Goal: Task Accomplishment & Management: Manage account settings

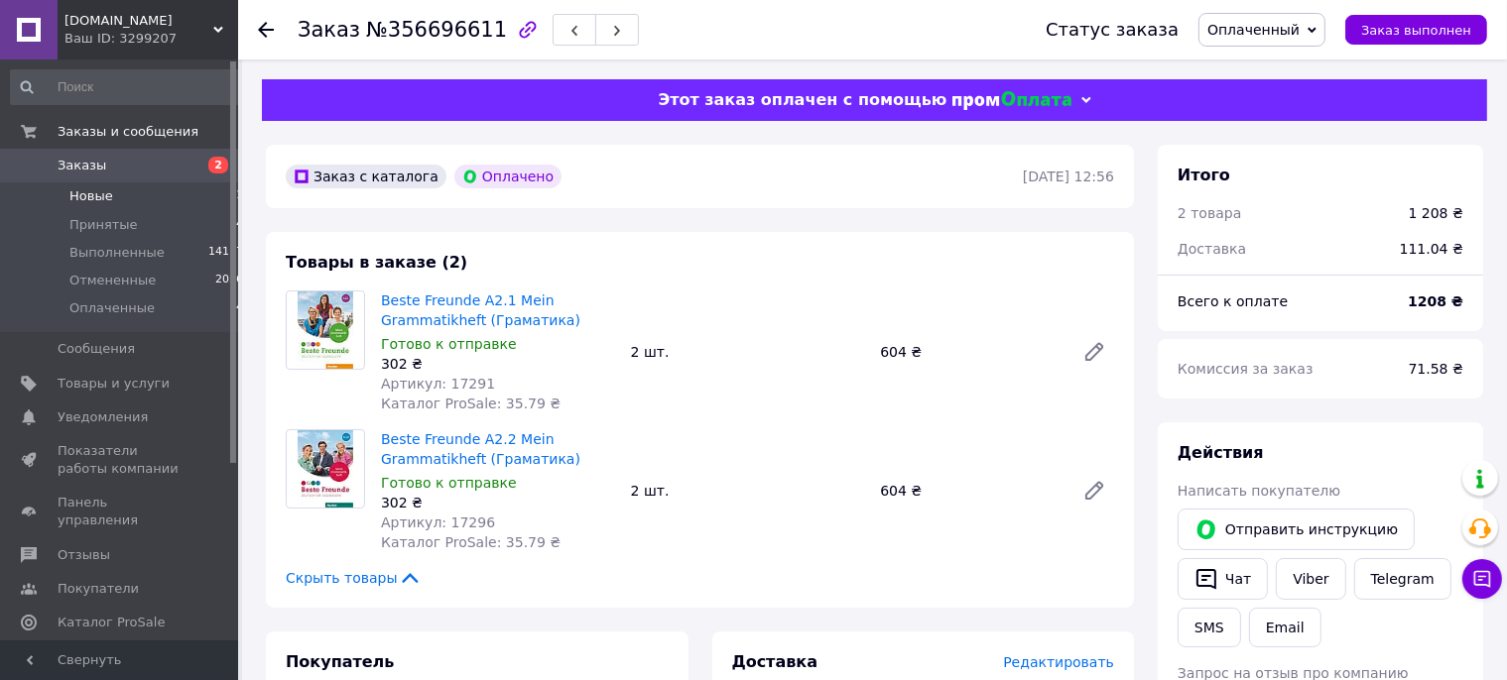
click at [100, 200] on span "Новые" at bounding box center [91, 196] width 44 height 18
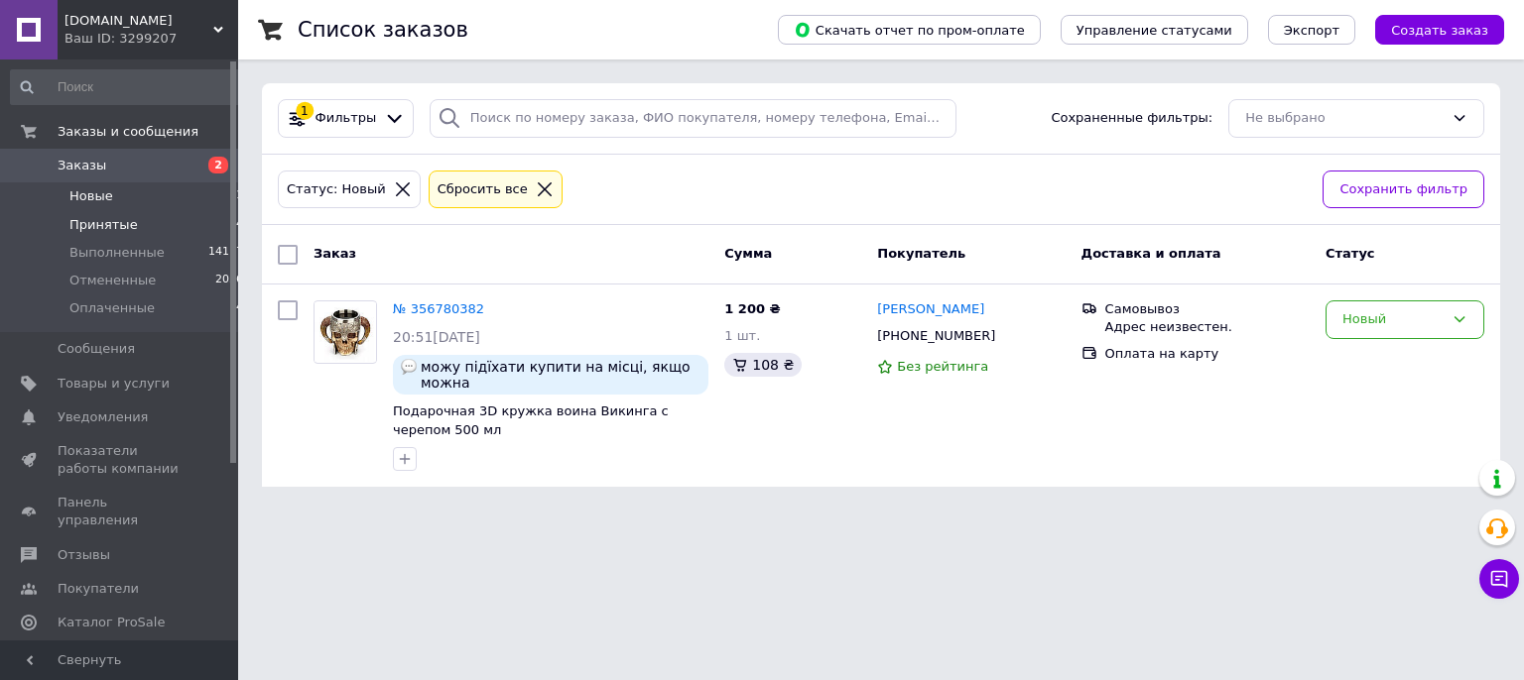
click at [92, 222] on span "Принятые" at bounding box center [103, 225] width 68 height 18
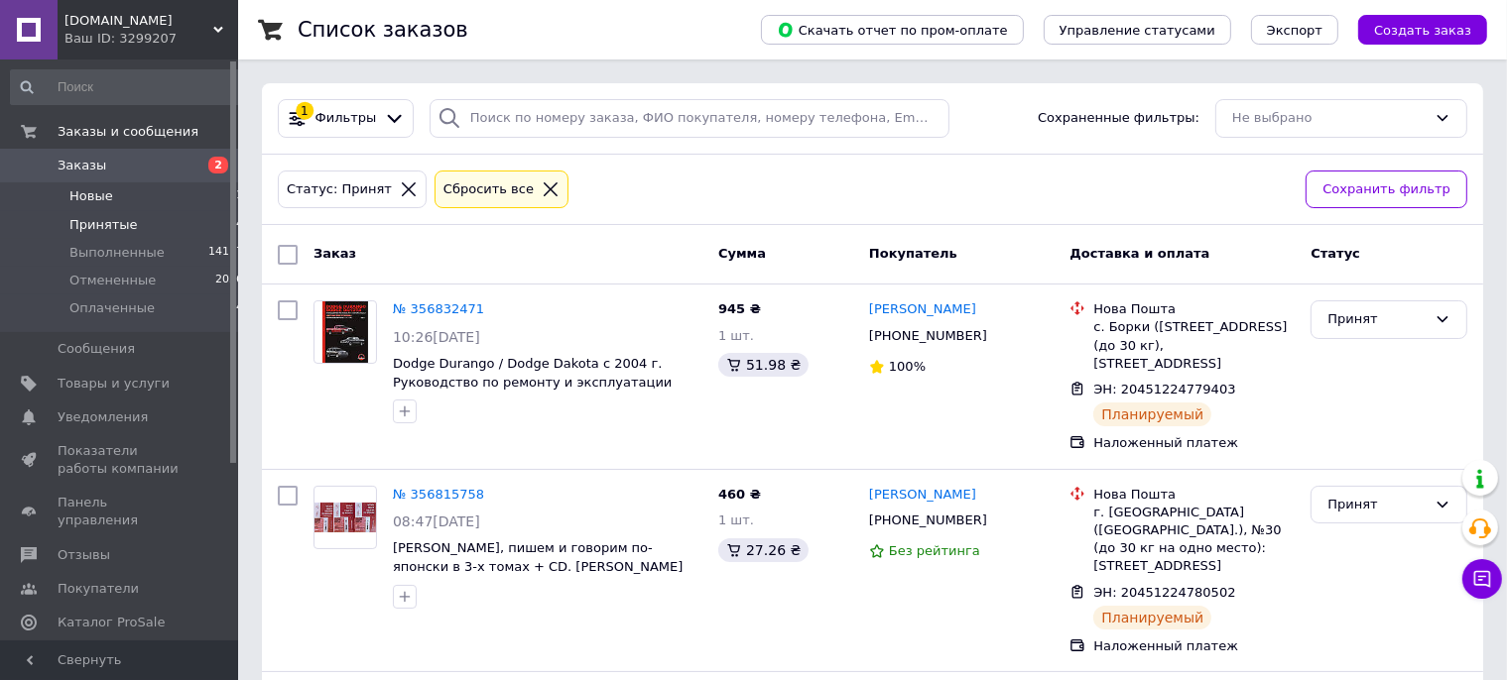
click at [98, 202] on span "Новые" at bounding box center [91, 196] width 44 height 18
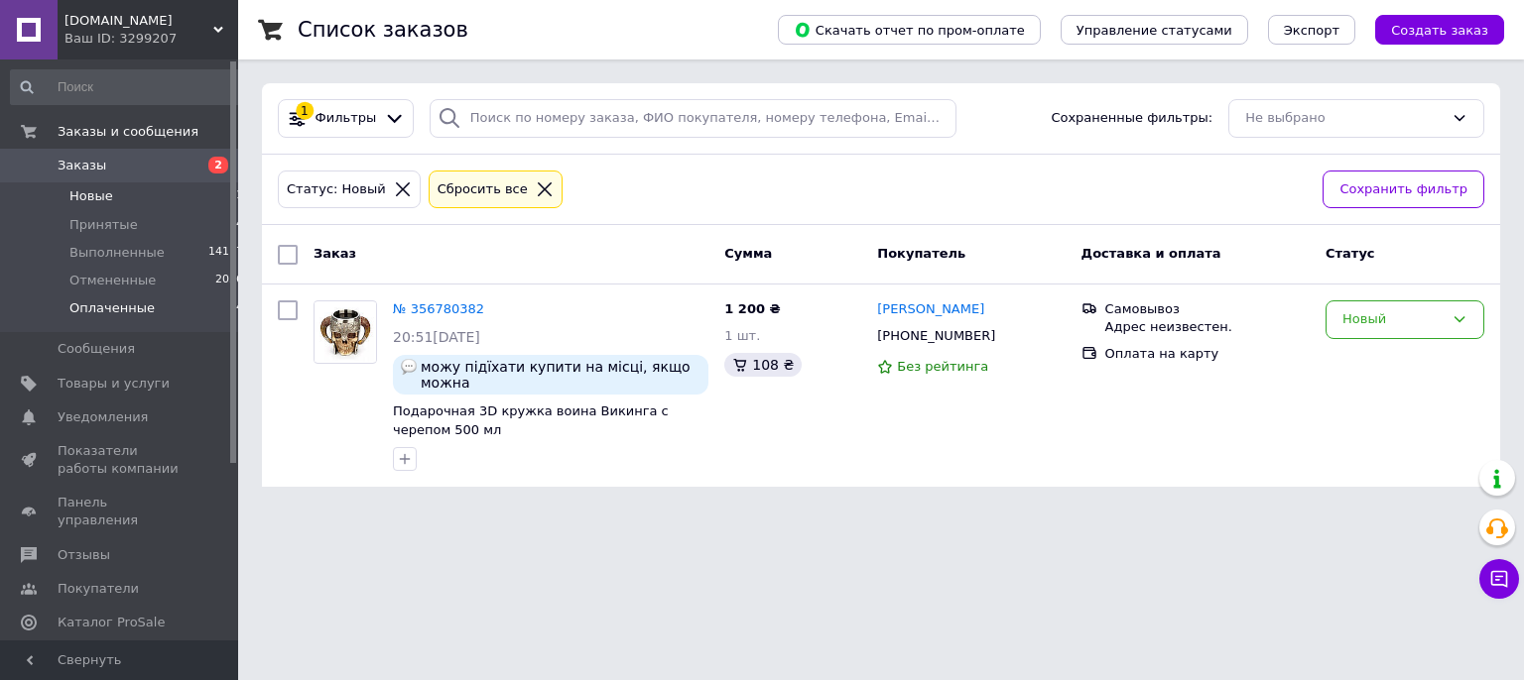
click at [106, 304] on span "Оплаченные" at bounding box center [111, 309] width 85 height 18
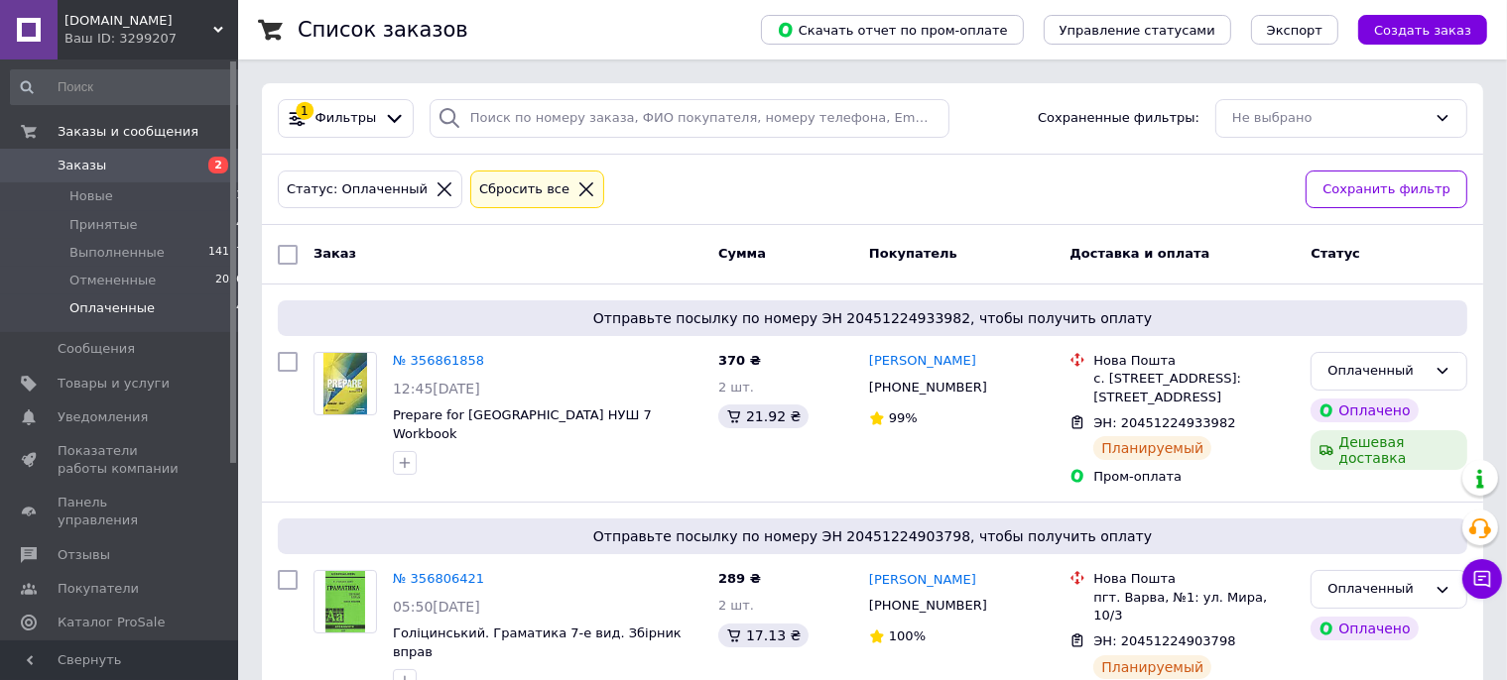
click at [295, 252] on input "checkbox" at bounding box center [288, 255] width 20 height 20
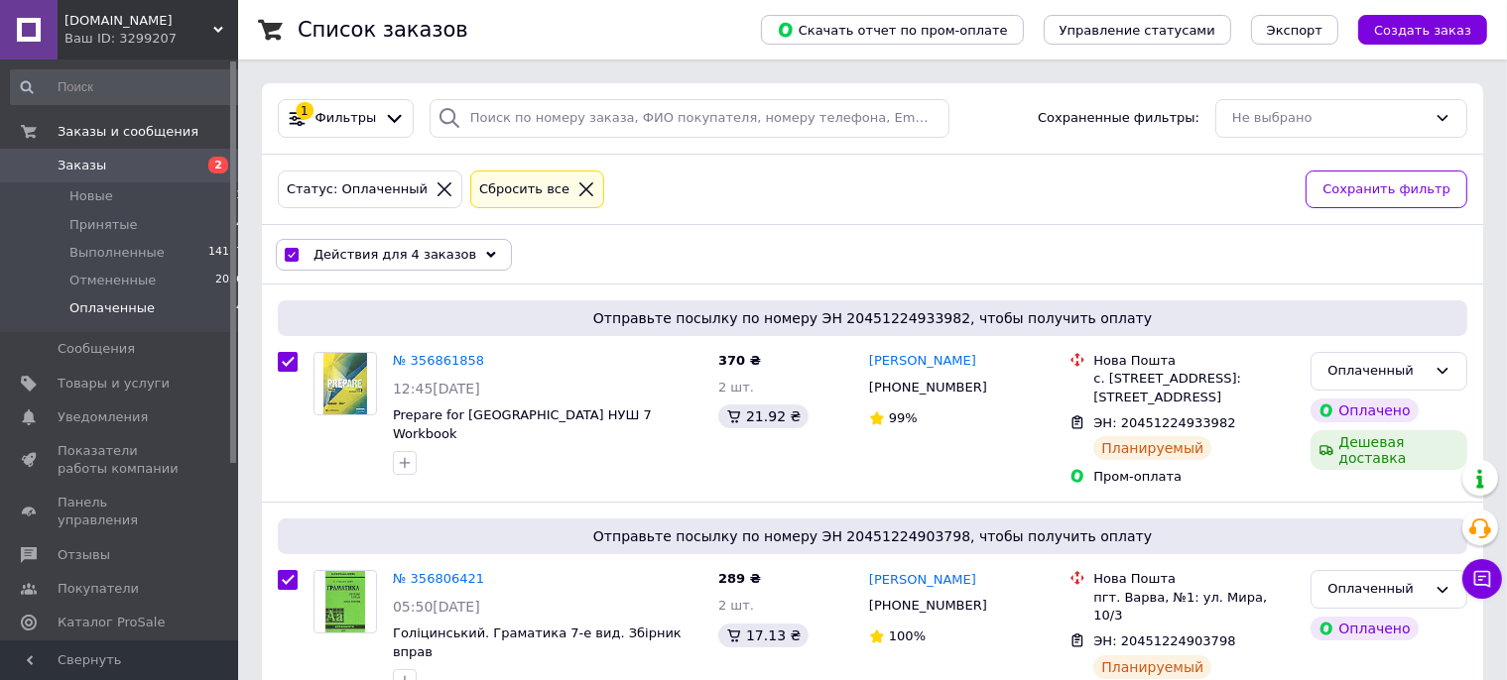
checkbox input "true"
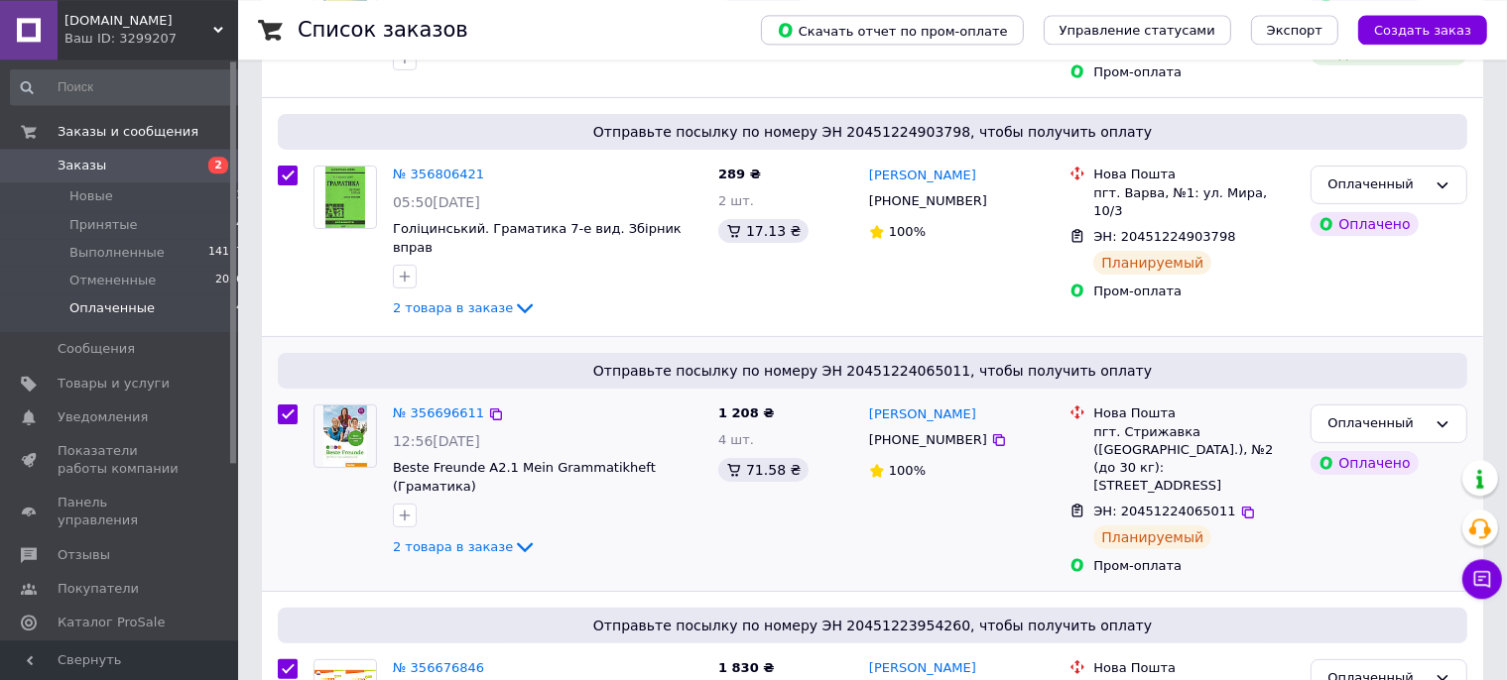
scroll to position [505, 0]
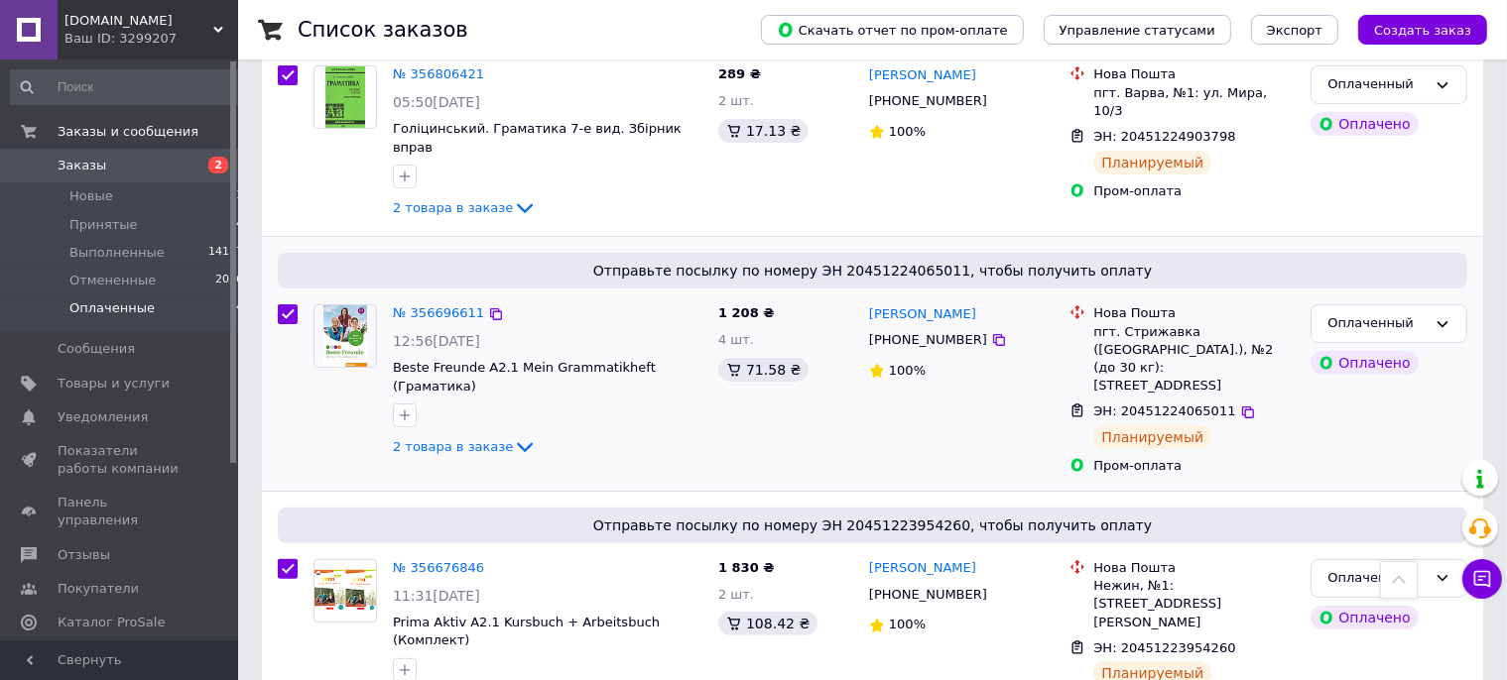
click at [286, 305] on input "checkbox" at bounding box center [288, 315] width 20 height 20
checkbox input "false"
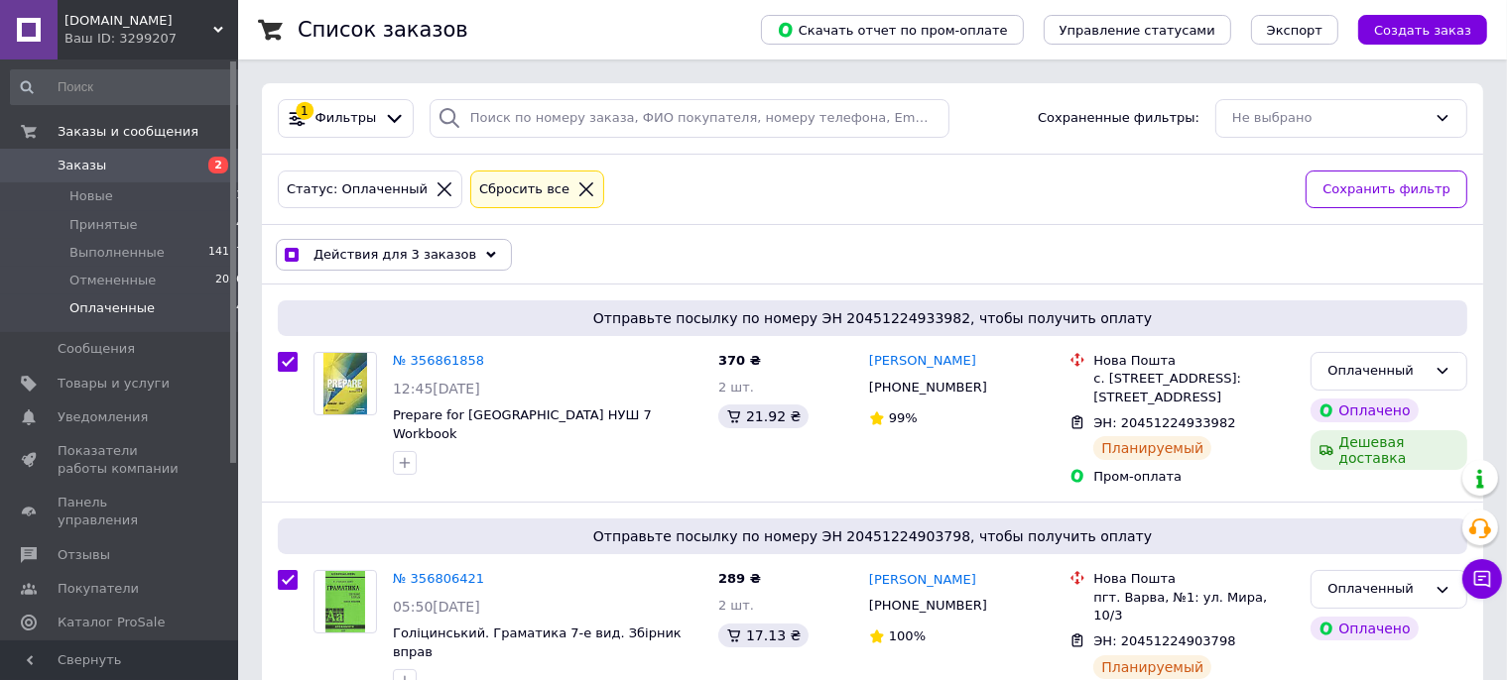
click at [423, 260] on span "Действия для 3 заказов" at bounding box center [394, 255] width 163 height 18
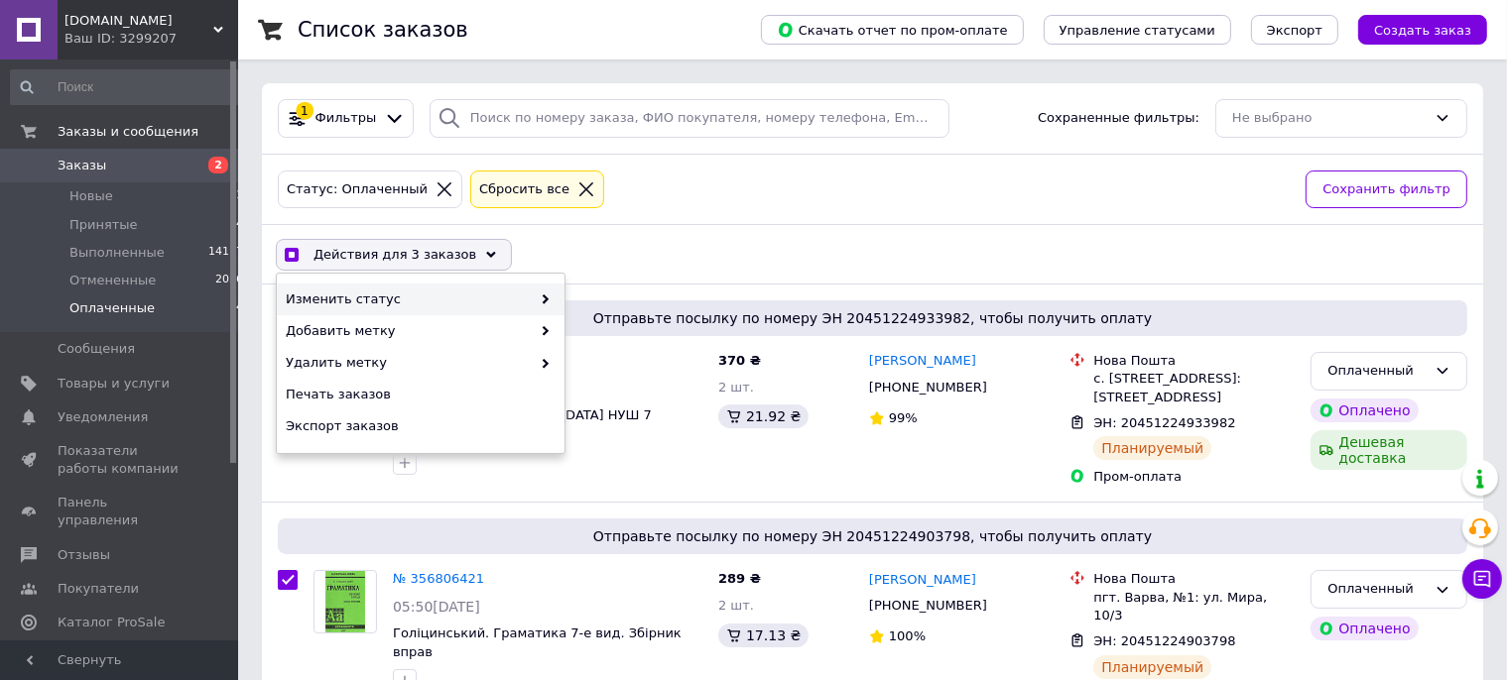
click at [405, 298] on span "Изменить статус" at bounding box center [408, 300] width 245 height 18
checkbox input "true"
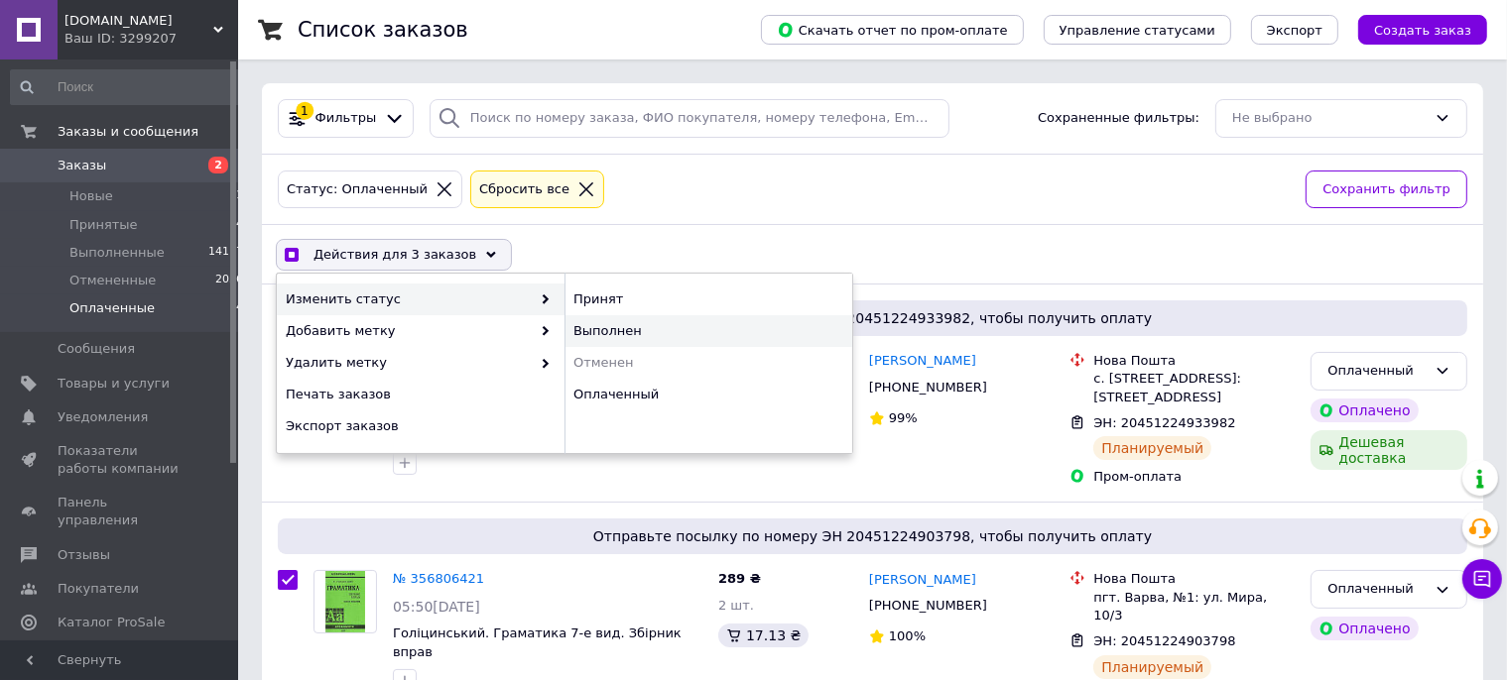
click at [593, 331] on div "Выполнен" at bounding box center [708, 331] width 288 height 32
checkbox input "false"
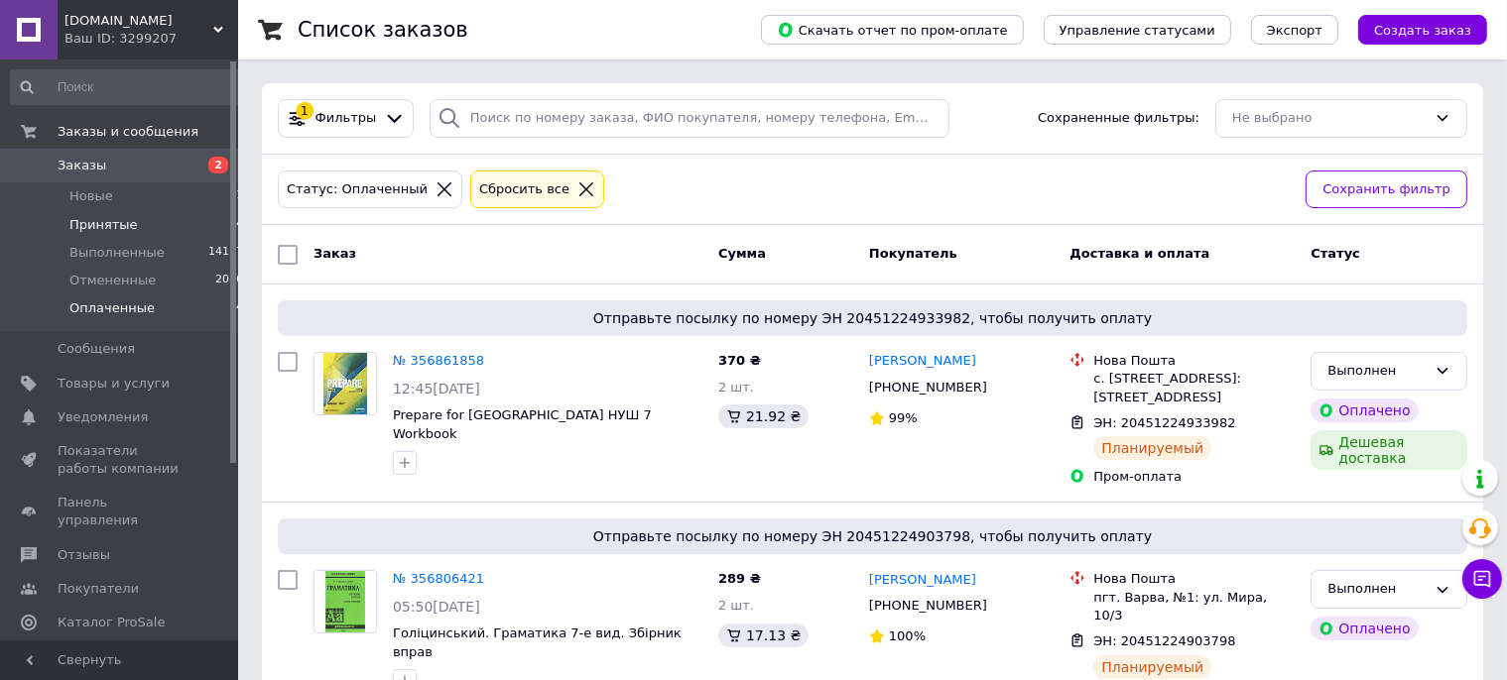
click at [129, 231] on li "Принятые 4" at bounding box center [127, 225] width 255 height 28
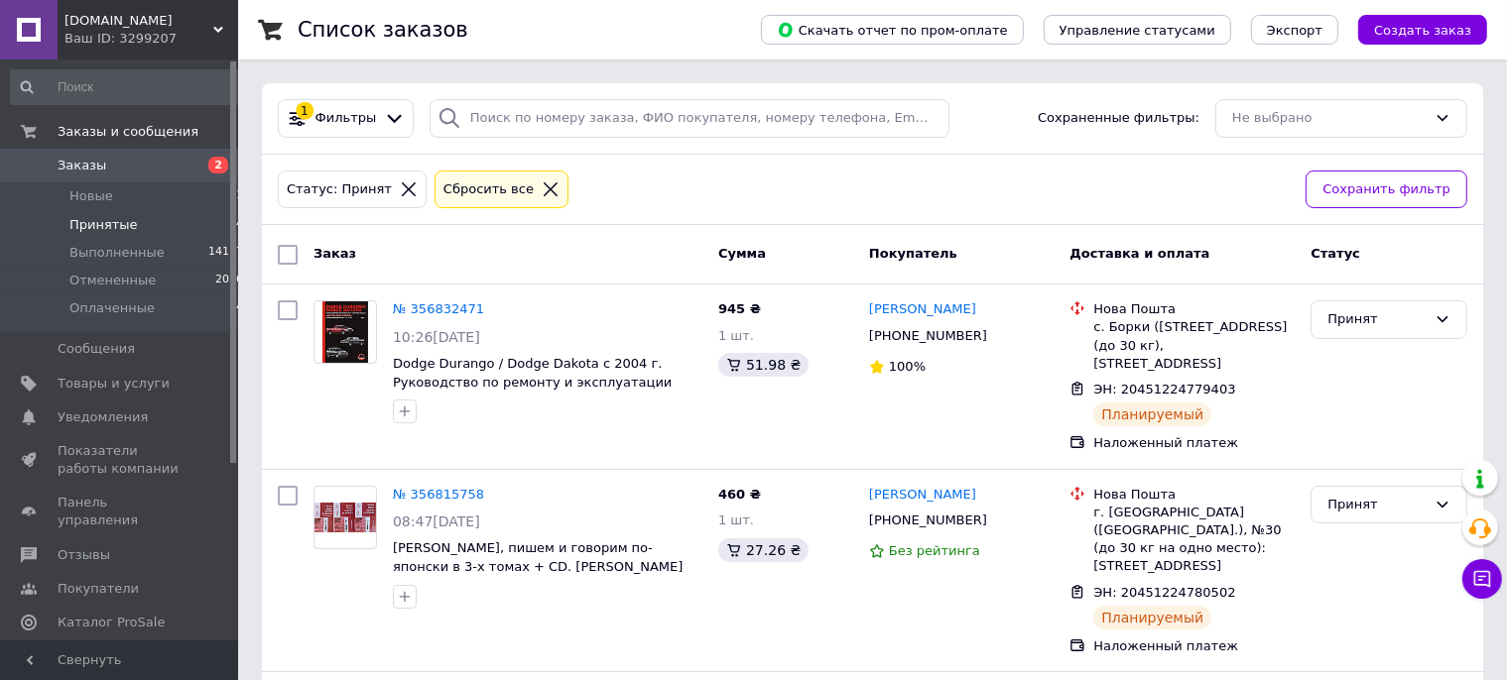
click at [286, 259] on input "checkbox" at bounding box center [288, 255] width 20 height 20
checkbox input "true"
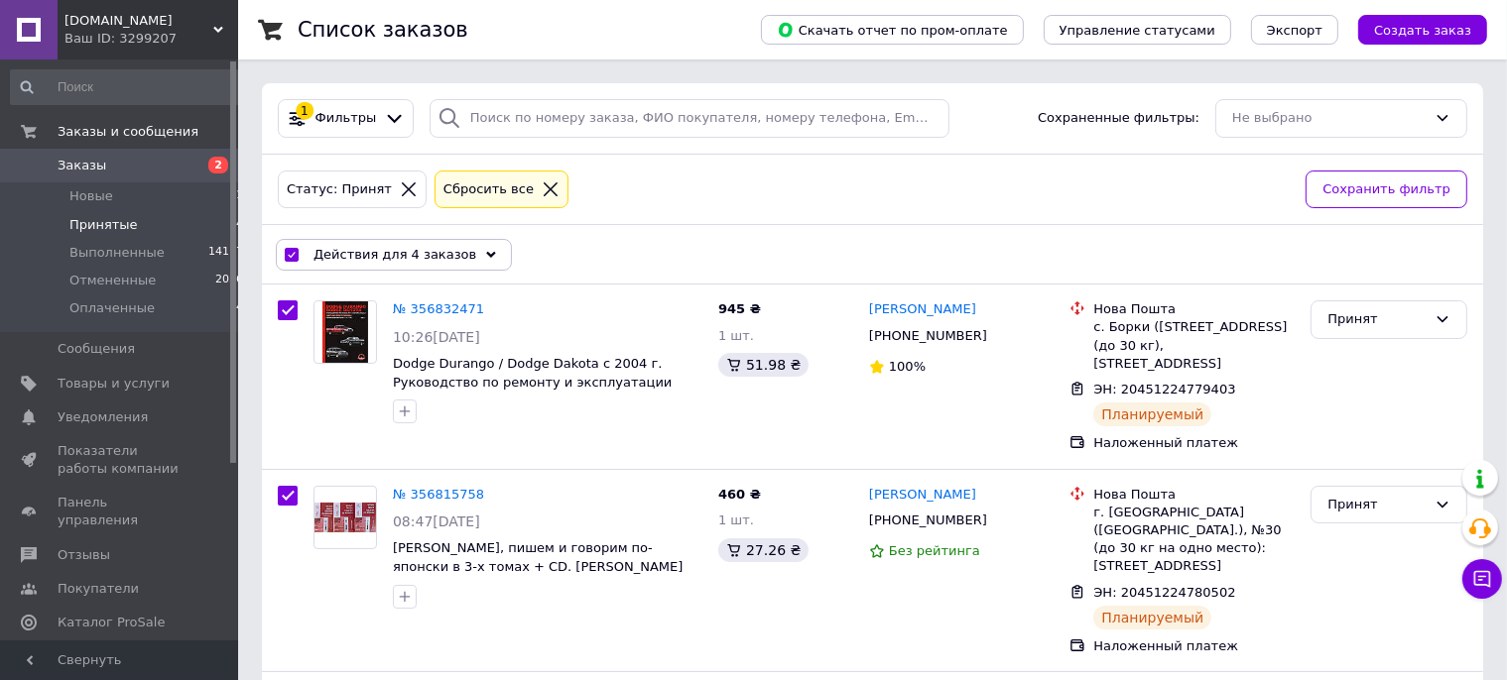
click at [369, 257] on span "Действия для 4 заказов" at bounding box center [394, 255] width 163 height 18
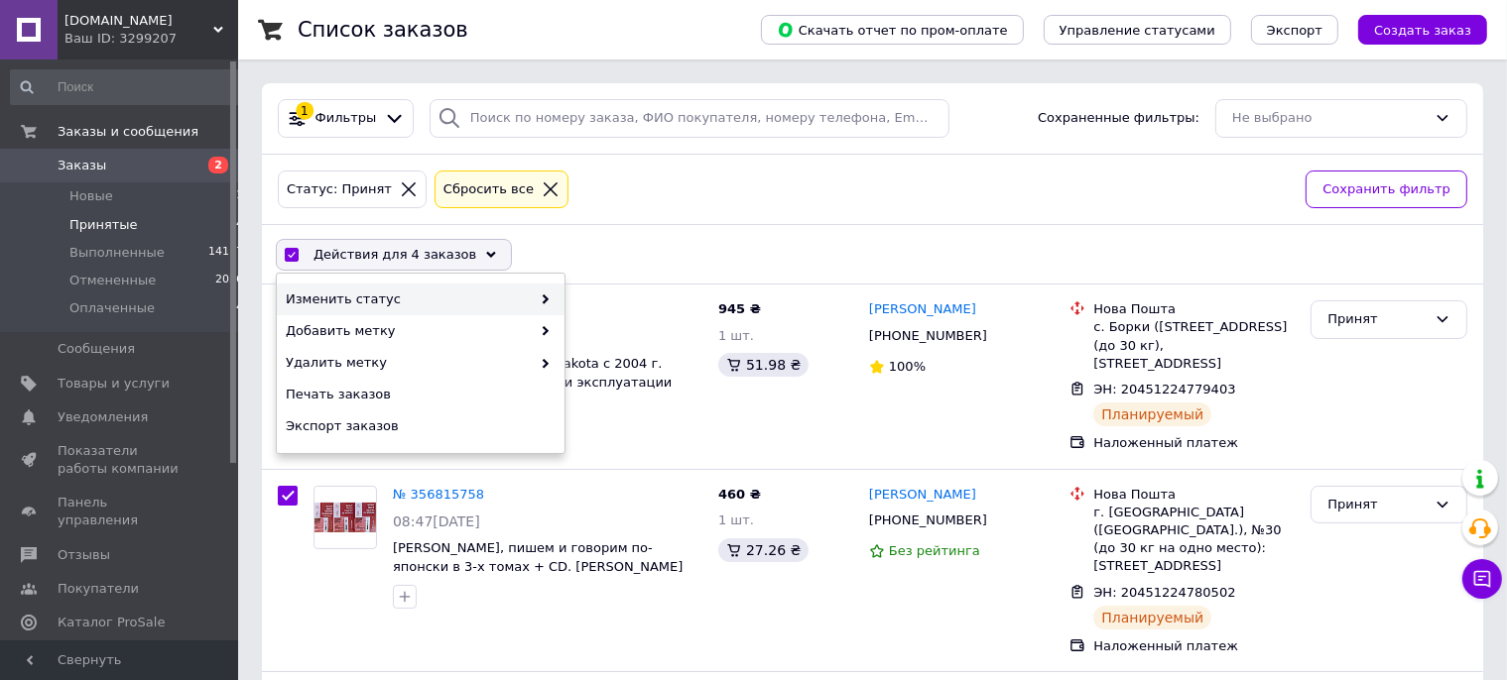
click at [367, 306] on span "Изменить статус" at bounding box center [408, 300] width 245 height 18
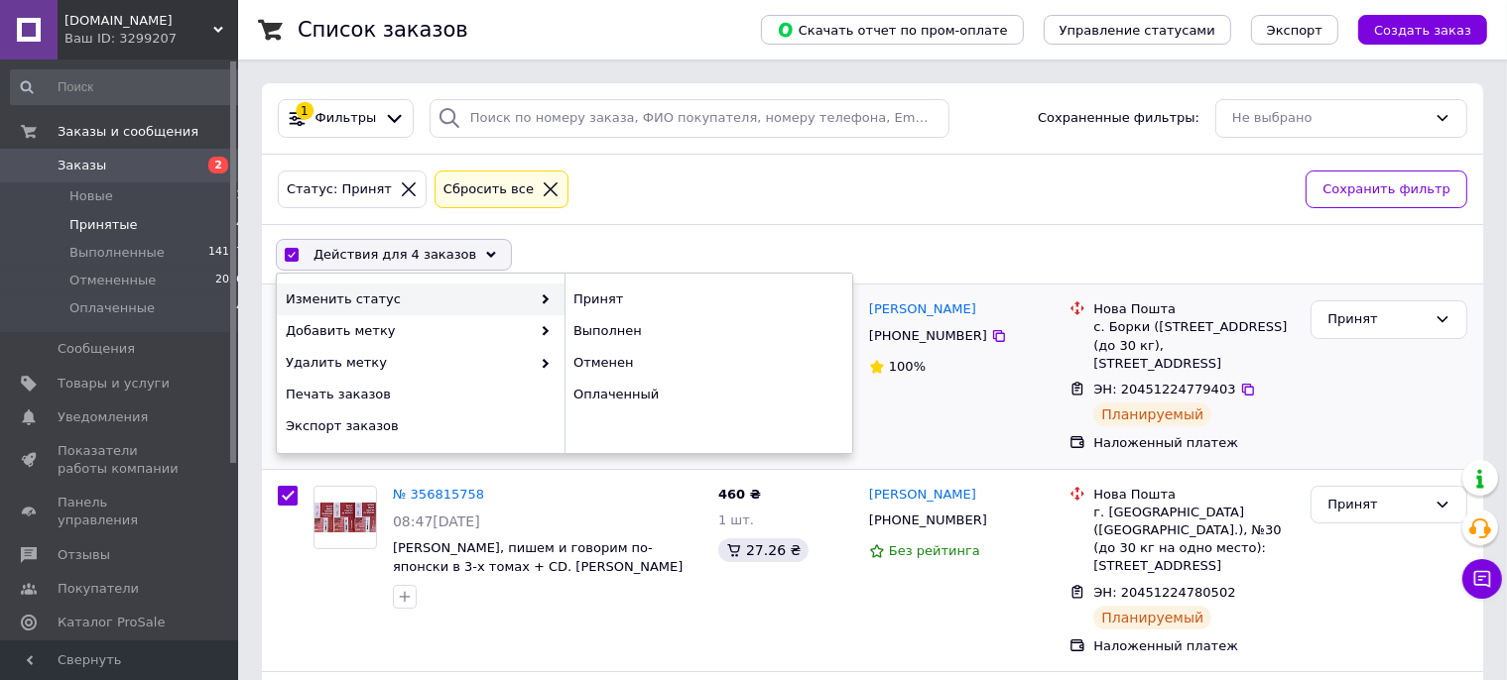
click at [592, 330] on div "Выполнен" at bounding box center [708, 331] width 288 height 32
checkbox input "false"
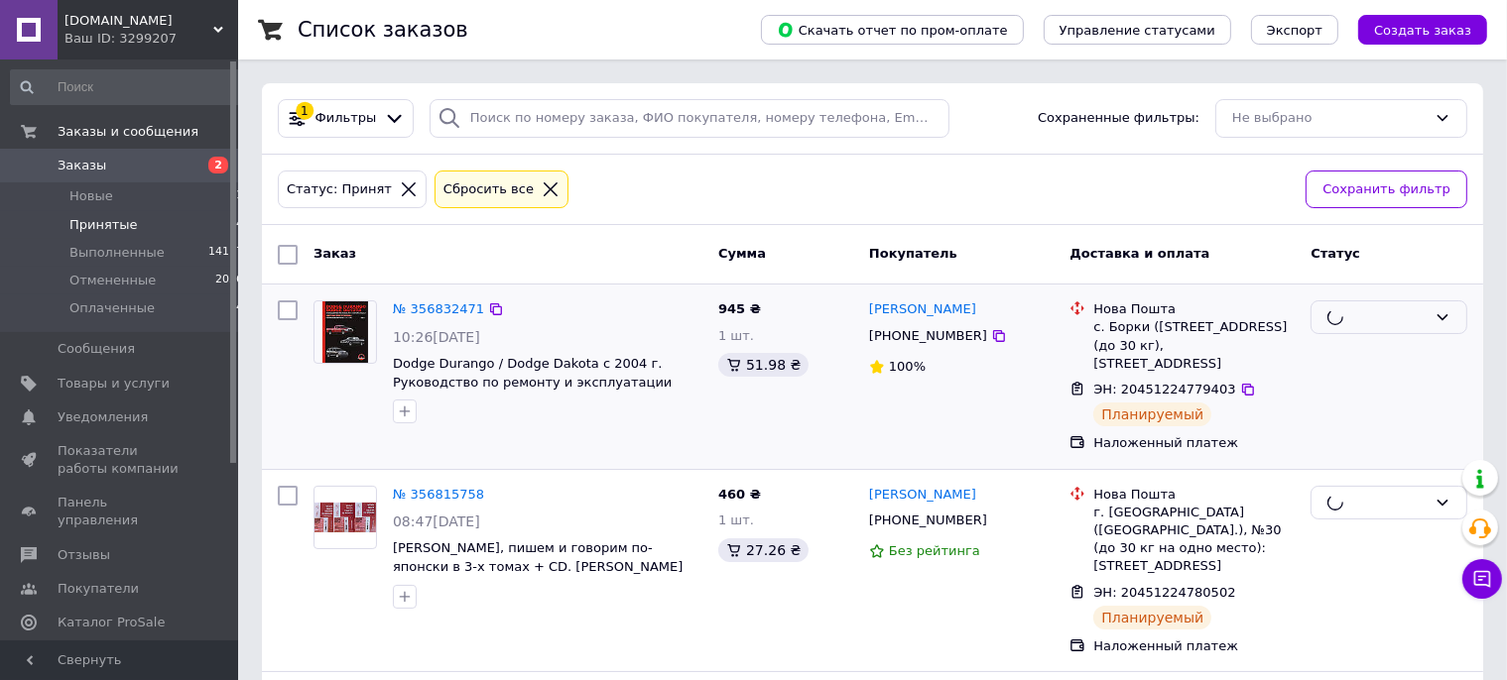
scroll to position [348, 0]
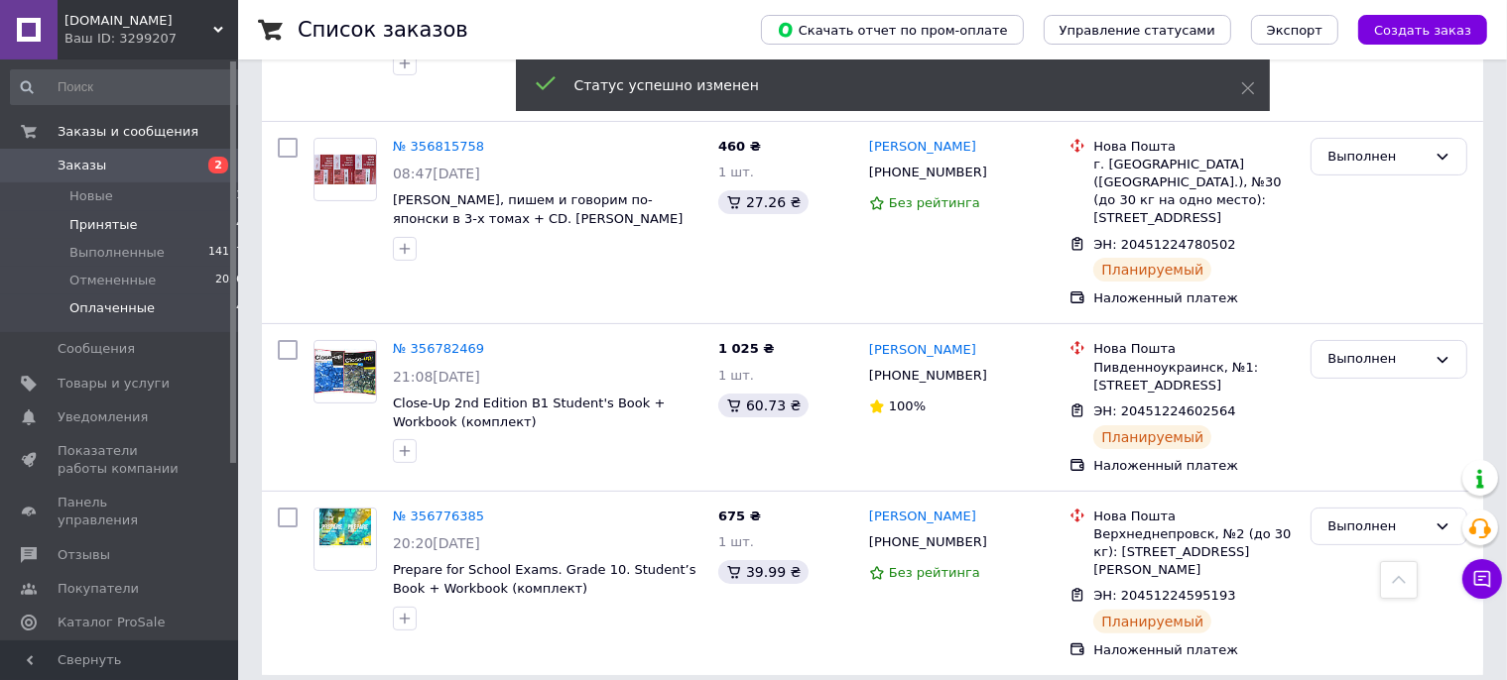
click at [129, 306] on span "Оплаченные" at bounding box center [111, 309] width 85 height 18
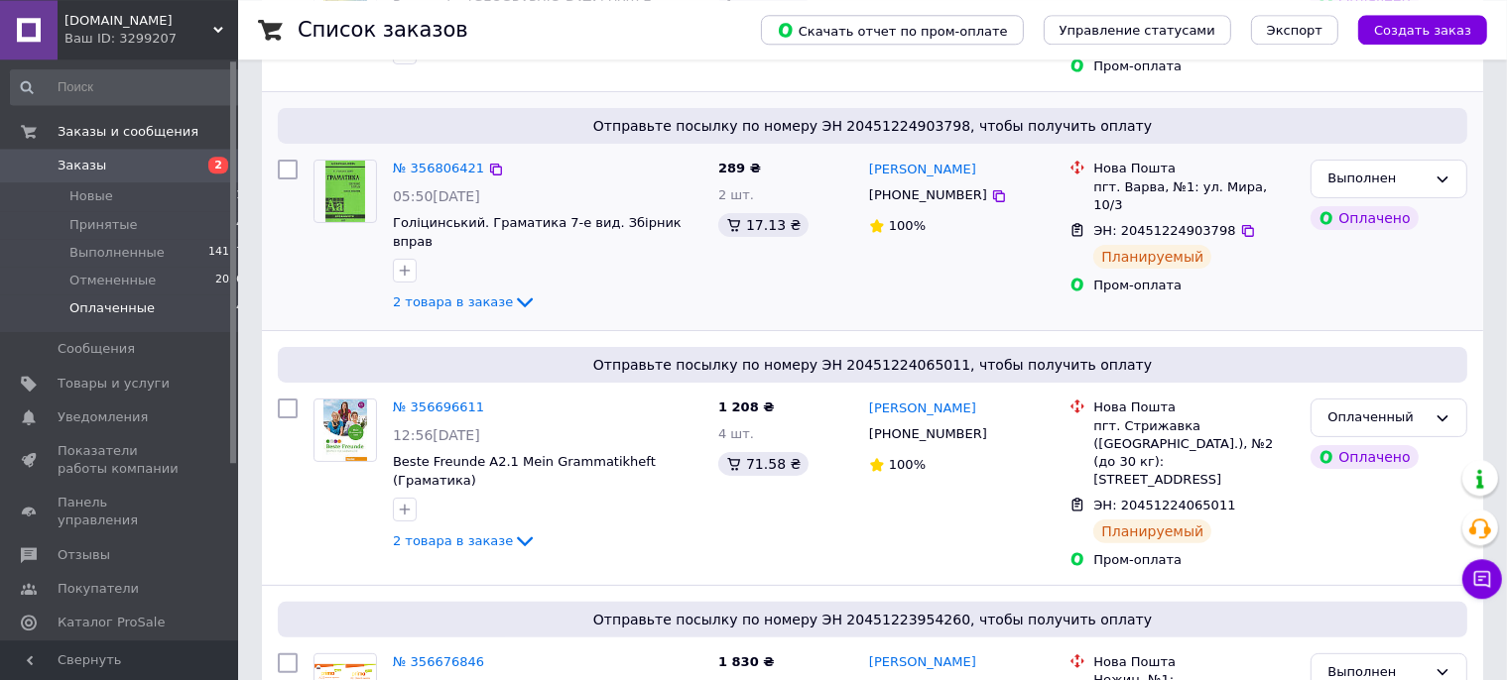
scroll to position [505, 0]
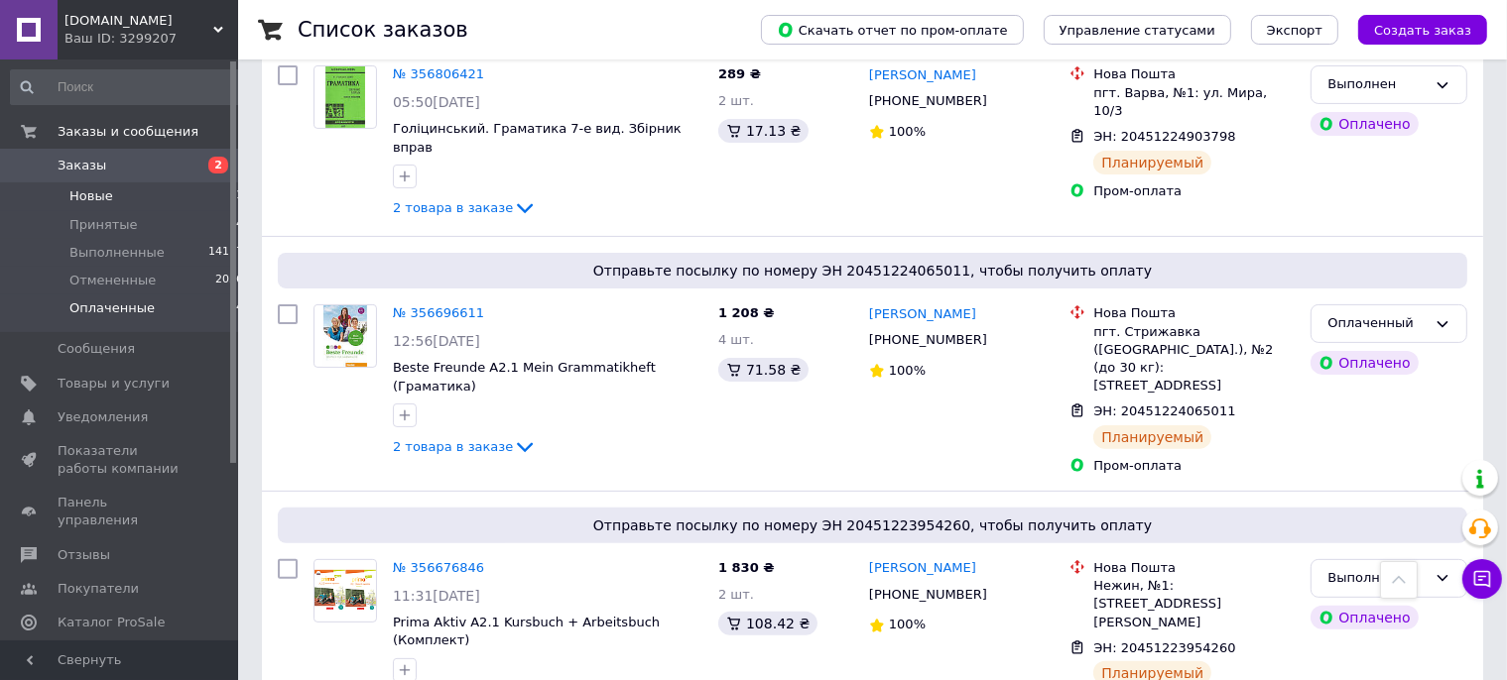
click at [105, 199] on span "Новые" at bounding box center [91, 196] width 44 height 18
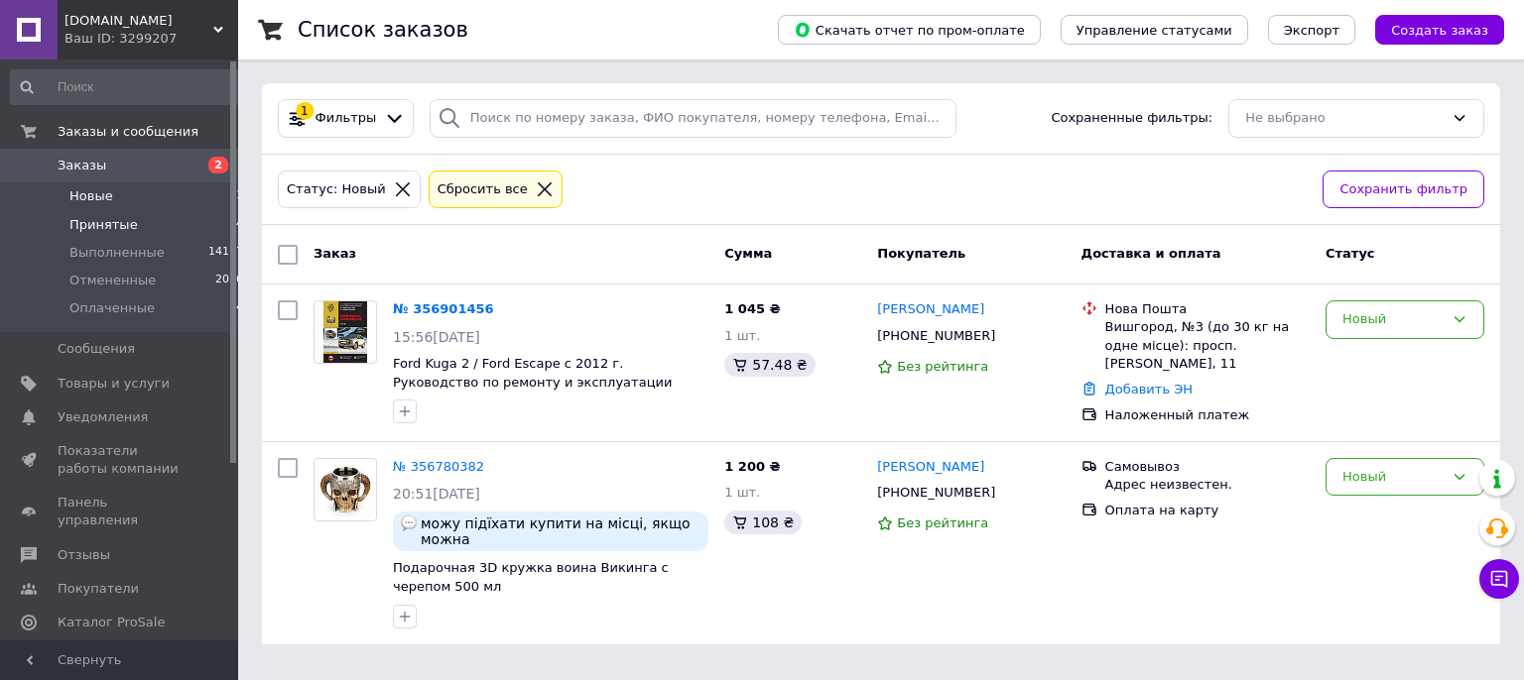
click at [108, 232] on span "Принятые" at bounding box center [103, 225] width 68 height 18
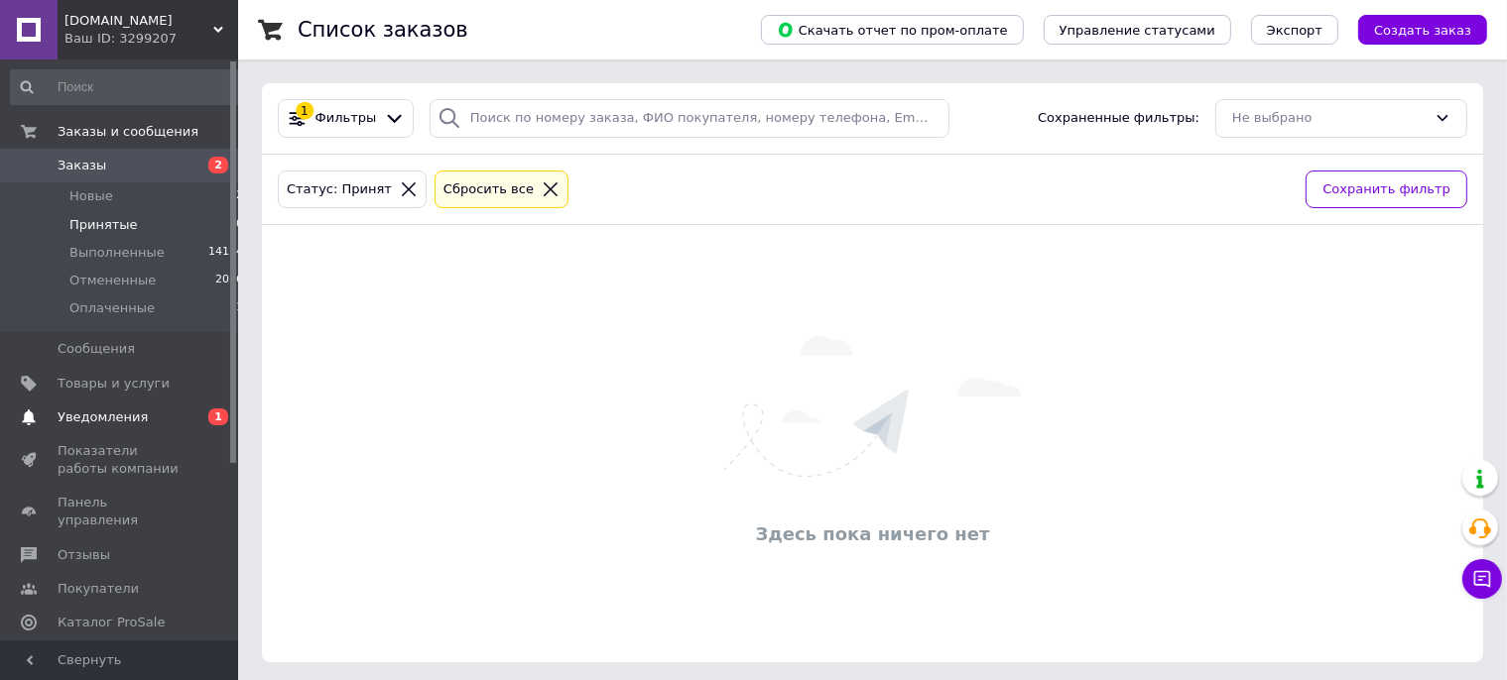
click at [69, 412] on span "Уведомления" at bounding box center [103, 418] width 90 height 18
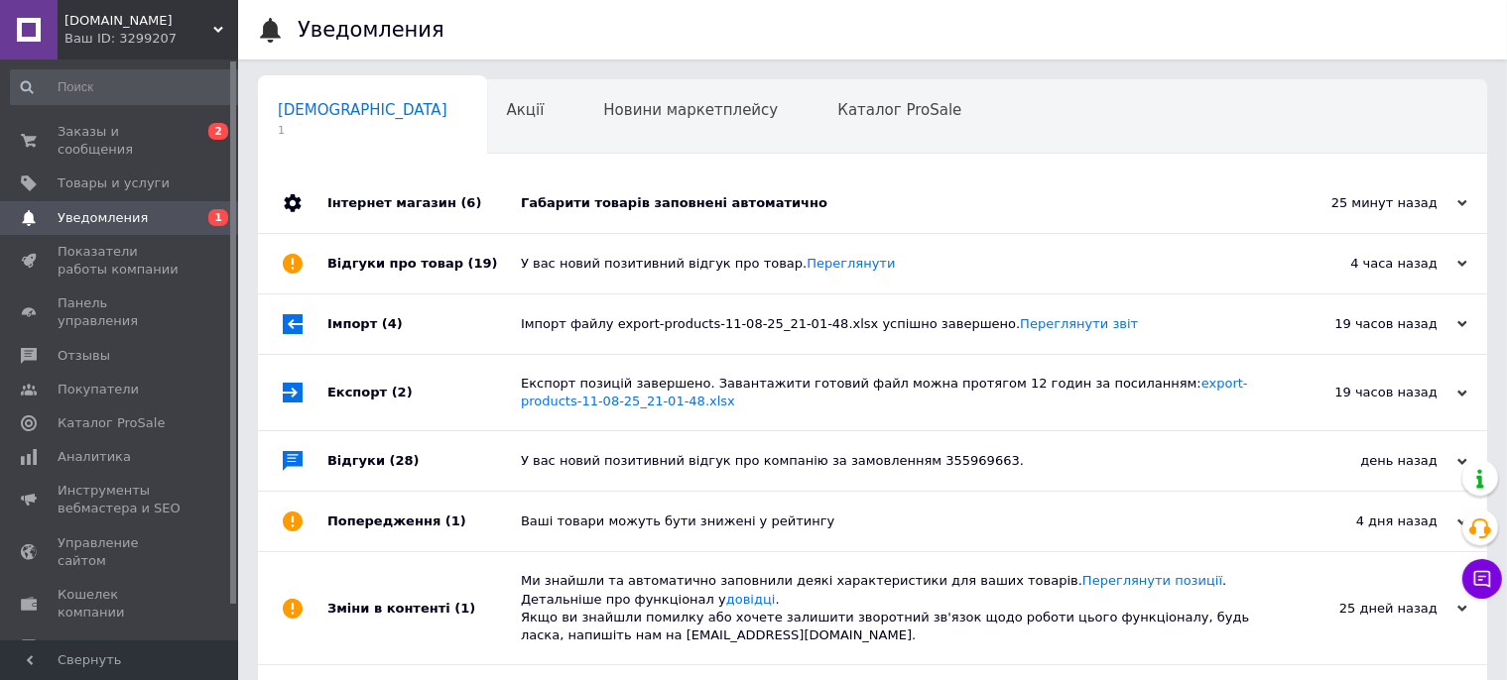
click at [593, 205] on div "Габарити товарів заповнені автоматично" at bounding box center [895, 203] width 748 height 18
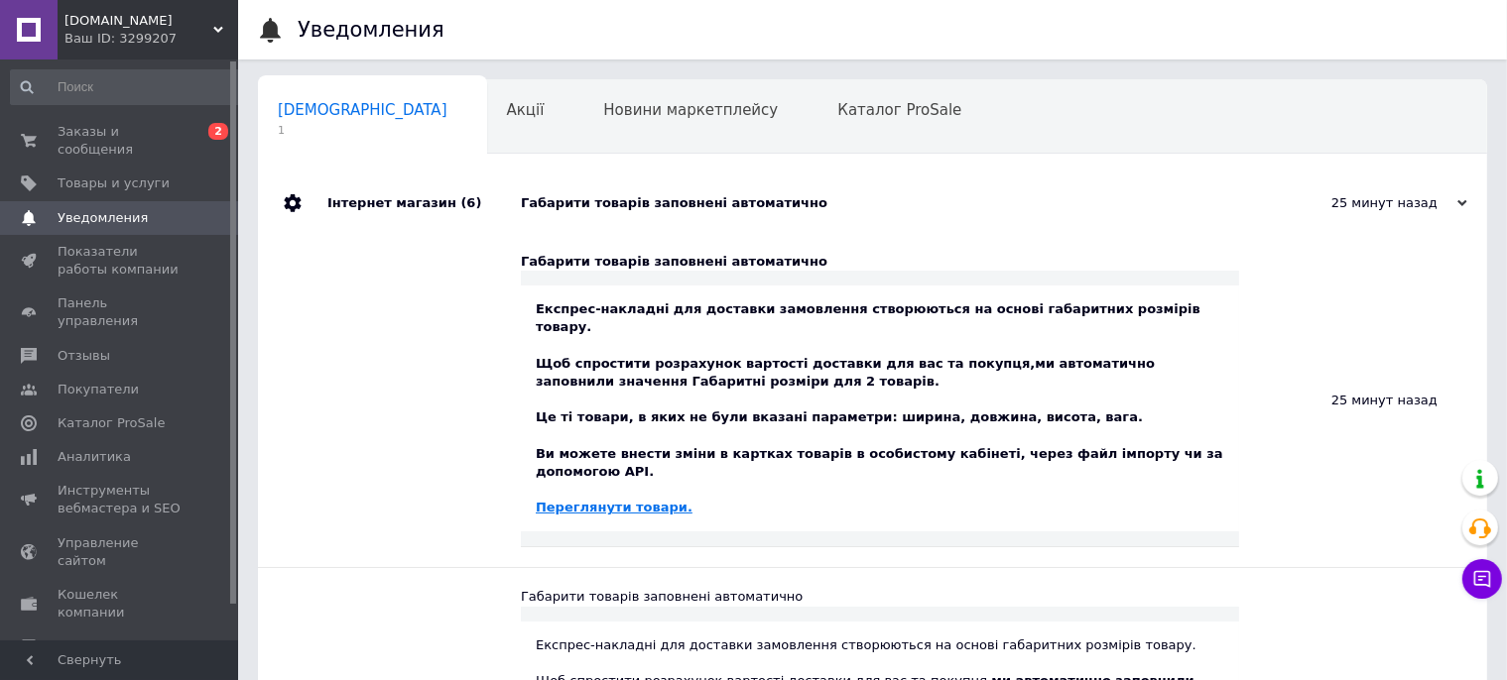
click at [568, 500] on link "Переглянути товари." at bounding box center [614, 507] width 157 height 15
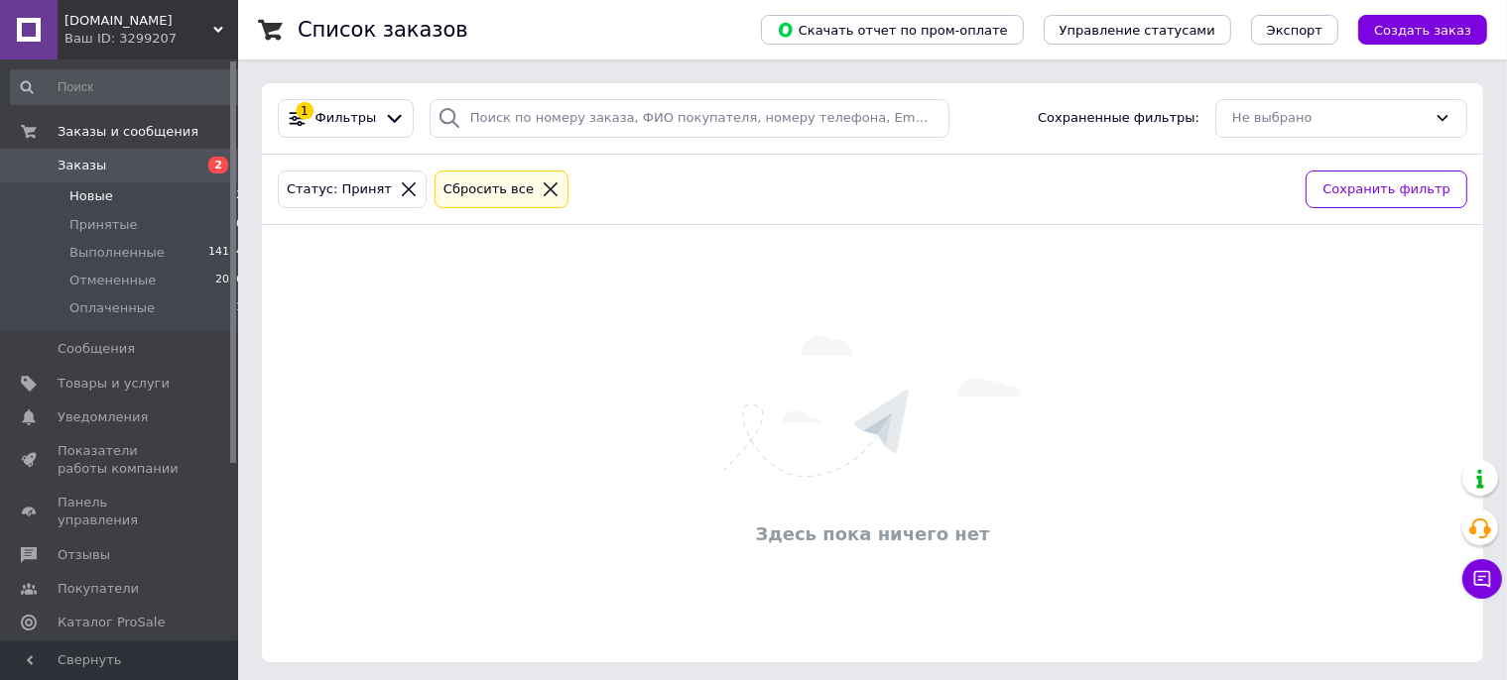
click at [102, 192] on span "Новые" at bounding box center [91, 196] width 44 height 18
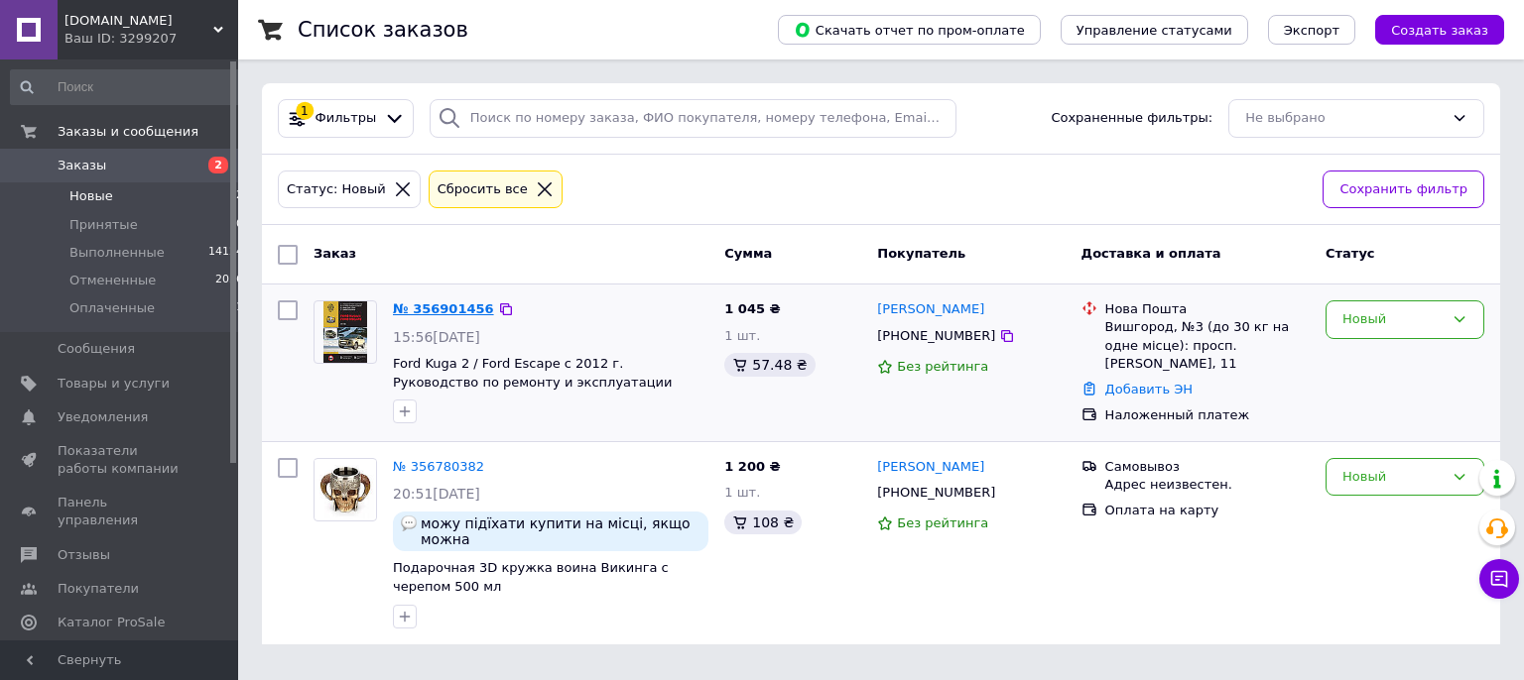
click at [434, 310] on link "№ 356901456" at bounding box center [443, 309] width 101 height 15
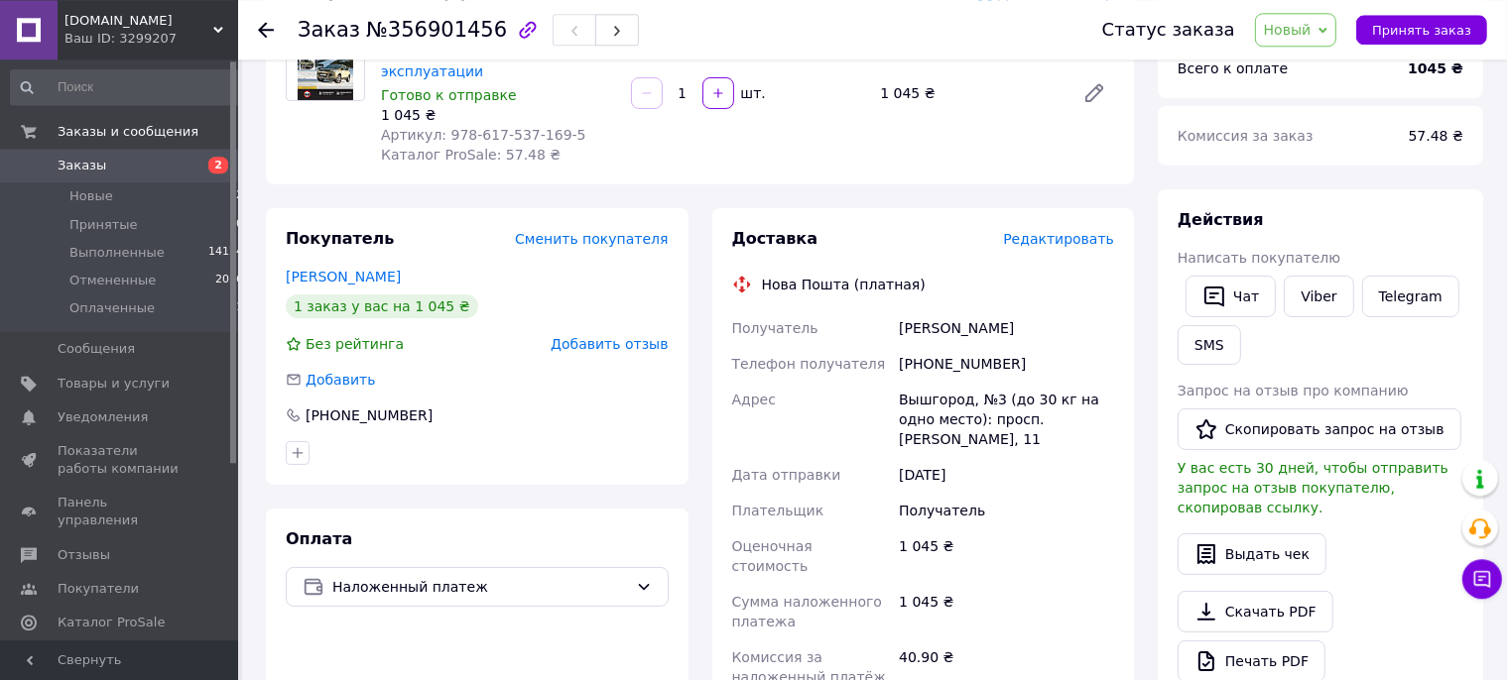
scroll to position [209, 0]
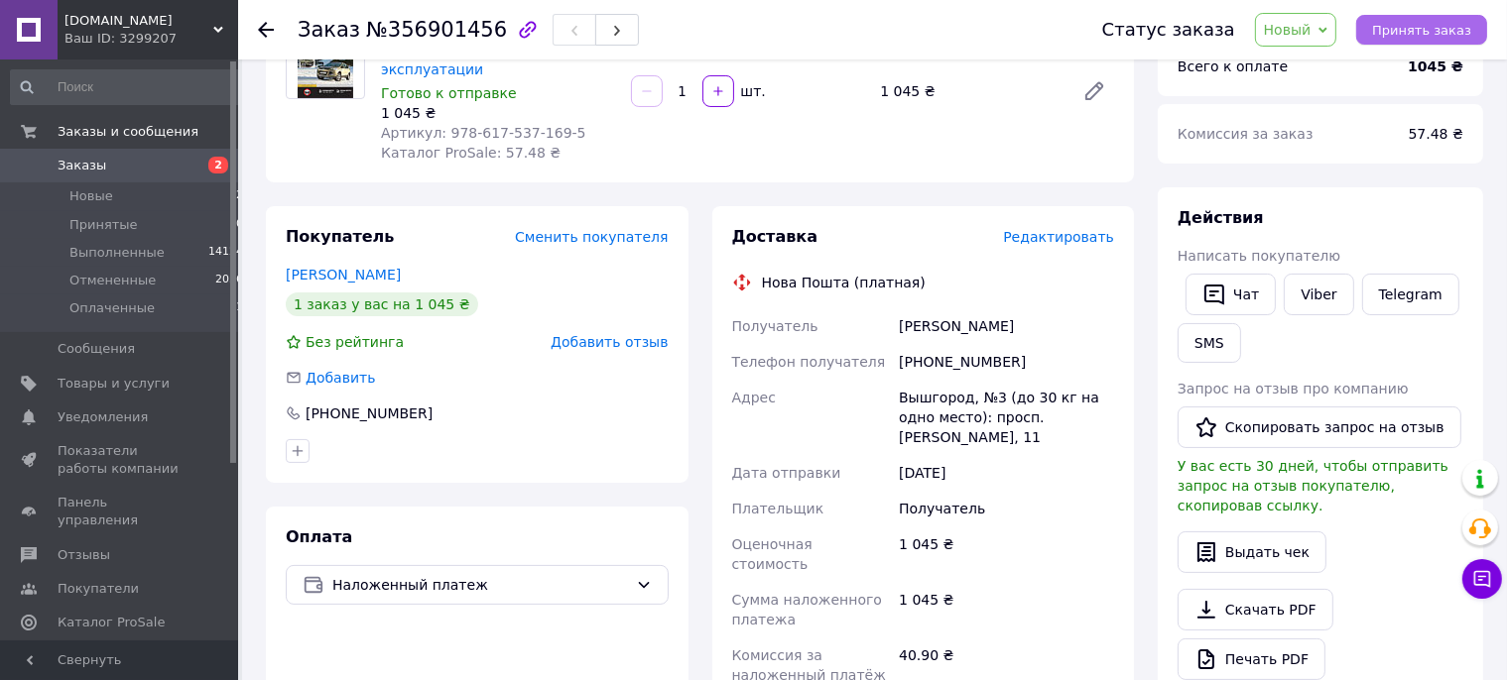
click at [1403, 38] on span "Принять заказ" at bounding box center [1421, 30] width 99 height 15
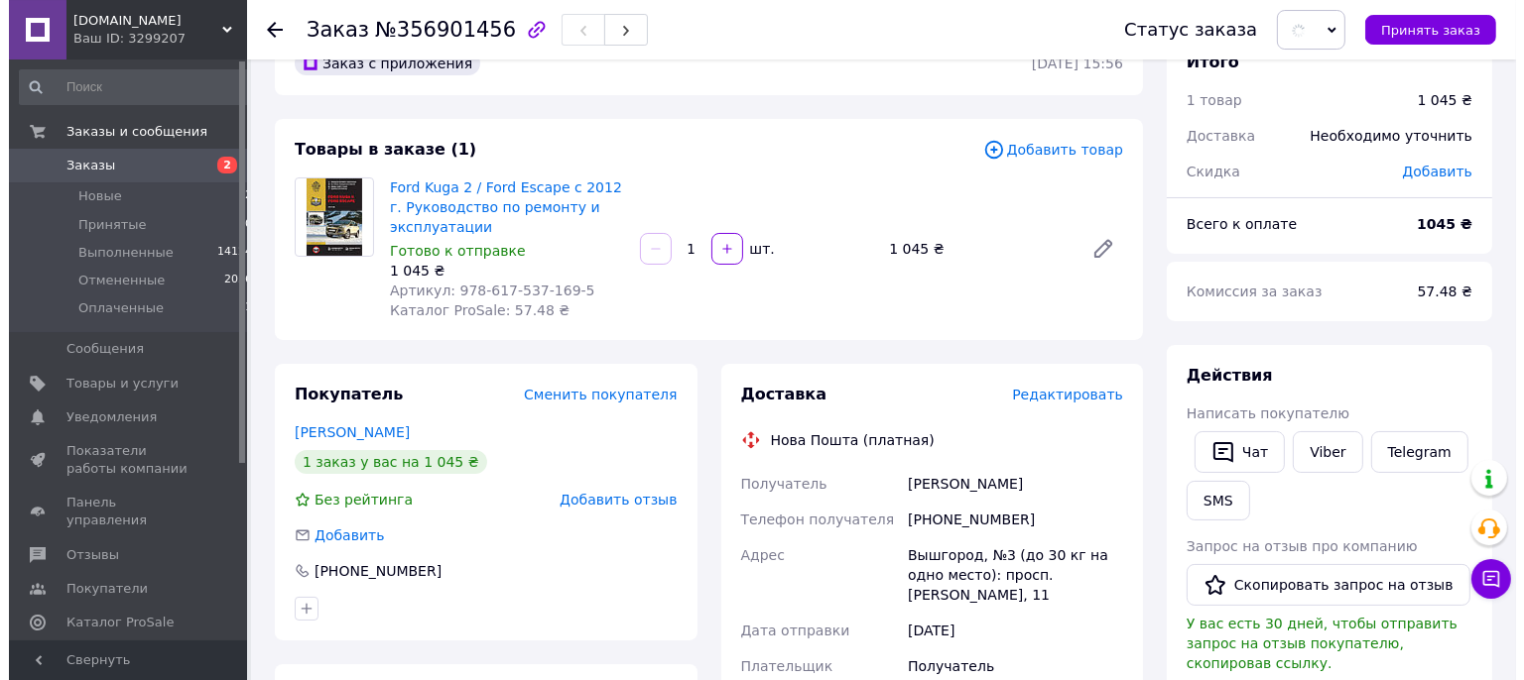
scroll to position [0, 0]
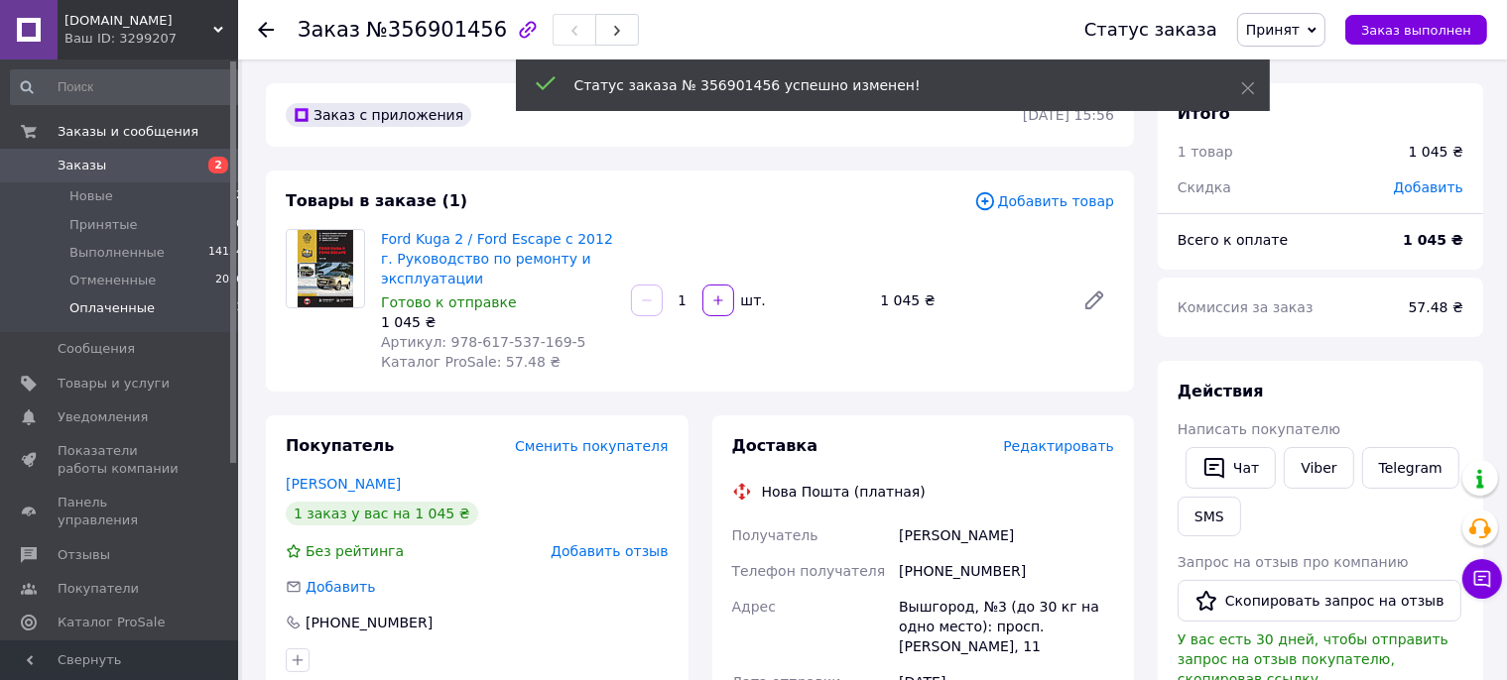
click at [71, 312] on span "Оплаченные" at bounding box center [111, 309] width 85 height 18
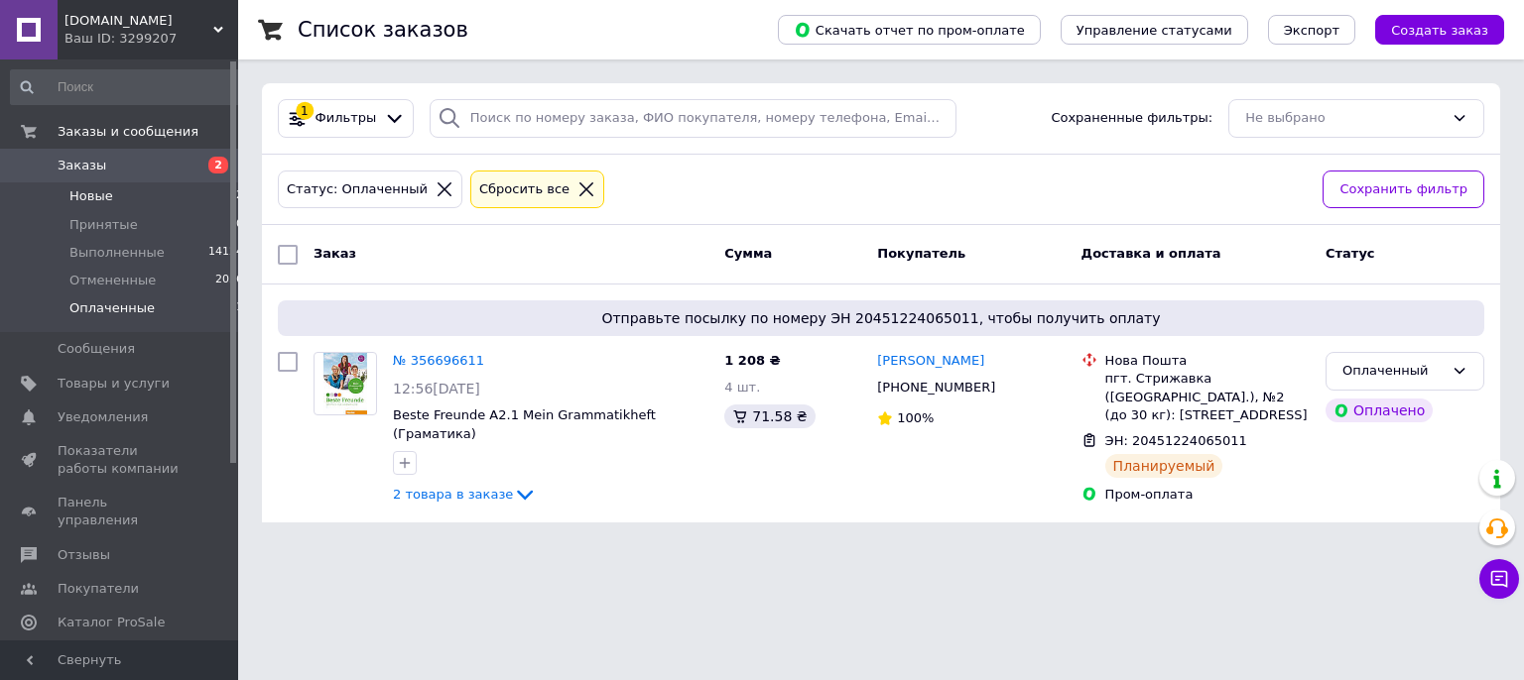
click at [103, 197] on span "Новые" at bounding box center [91, 196] width 44 height 18
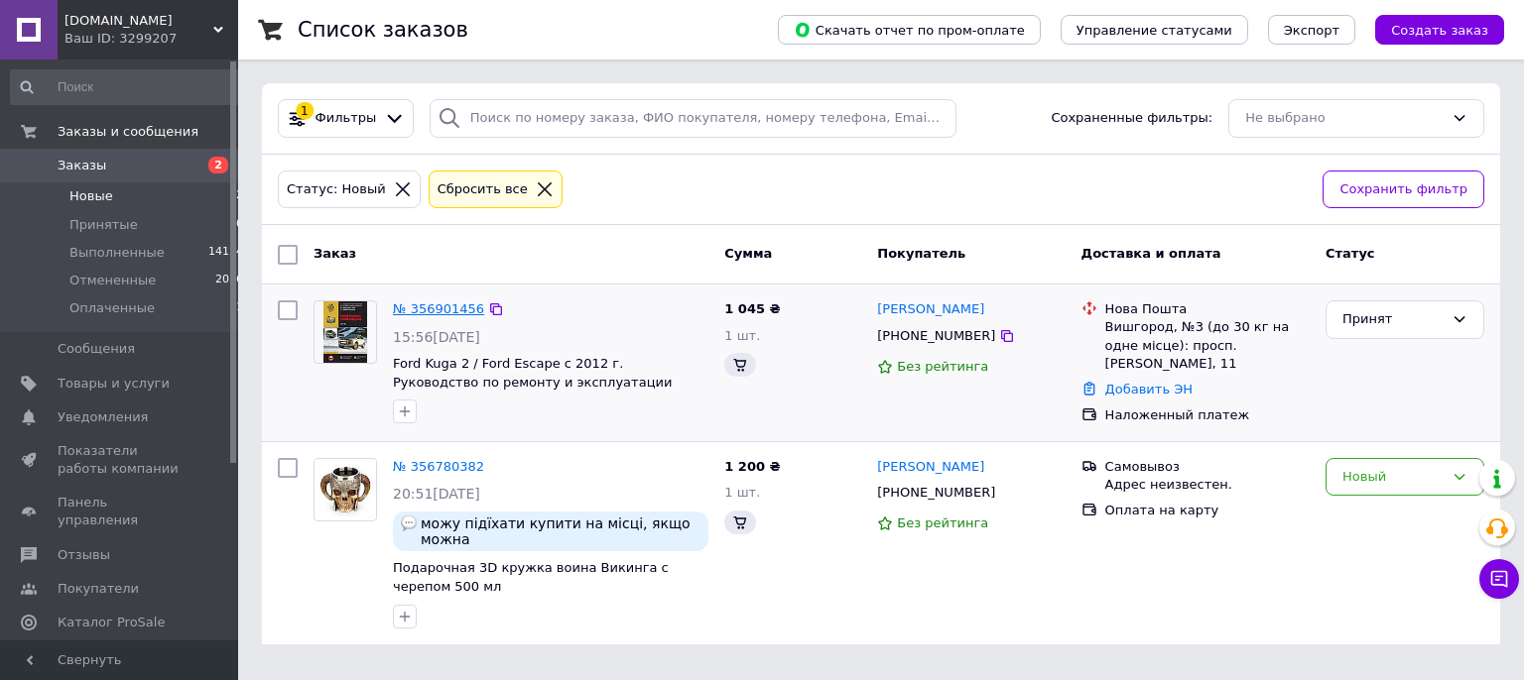
click at [428, 309] on link "№ 356901456" at bounding box center [438, 309] width 91 height 15
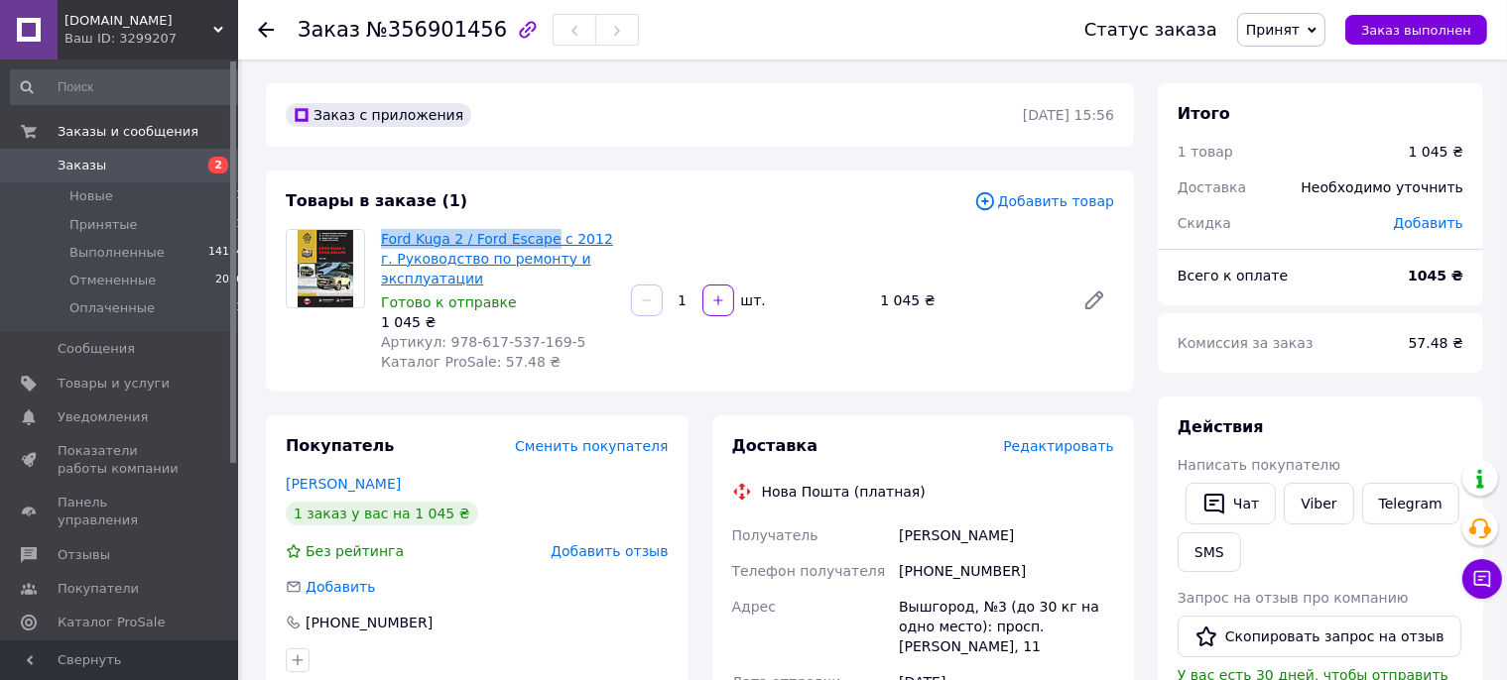
drag, startPoint x: 377, startPoint y: 228, endPoint x: 540, endPoint y: 239, distance: 163.0
click at [540, 239] on div "Ford Kuga 2 / Ford Escape с 2012 г. Руководство по ремонту и эксплуатации Готов…" at bounding box center [498, 300] width 250 height 151
copy link "Ford Kuga 2 / Ford Escape"
click at [1065, 448] on span "Редактировать" at bounding box center [1058, 446] width 111 height 16
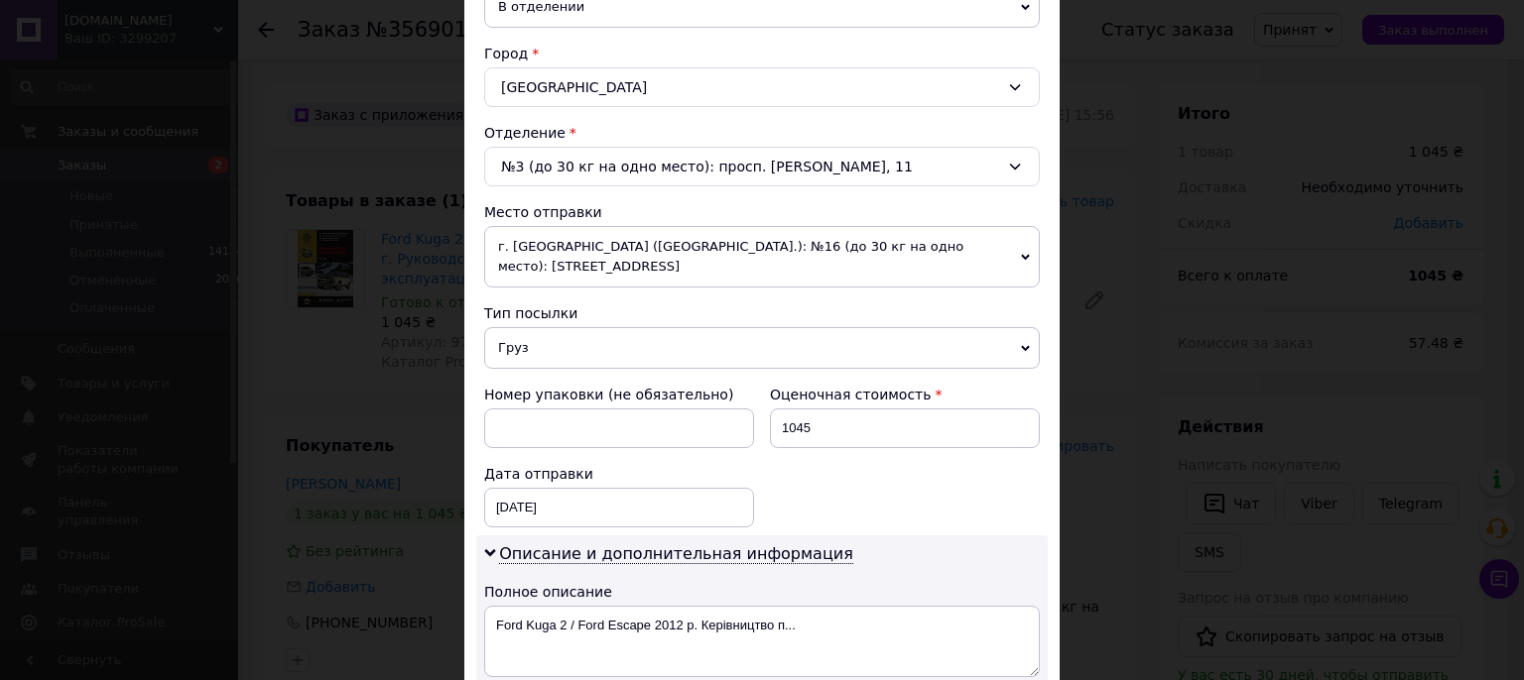
scroll to position [657, 0]
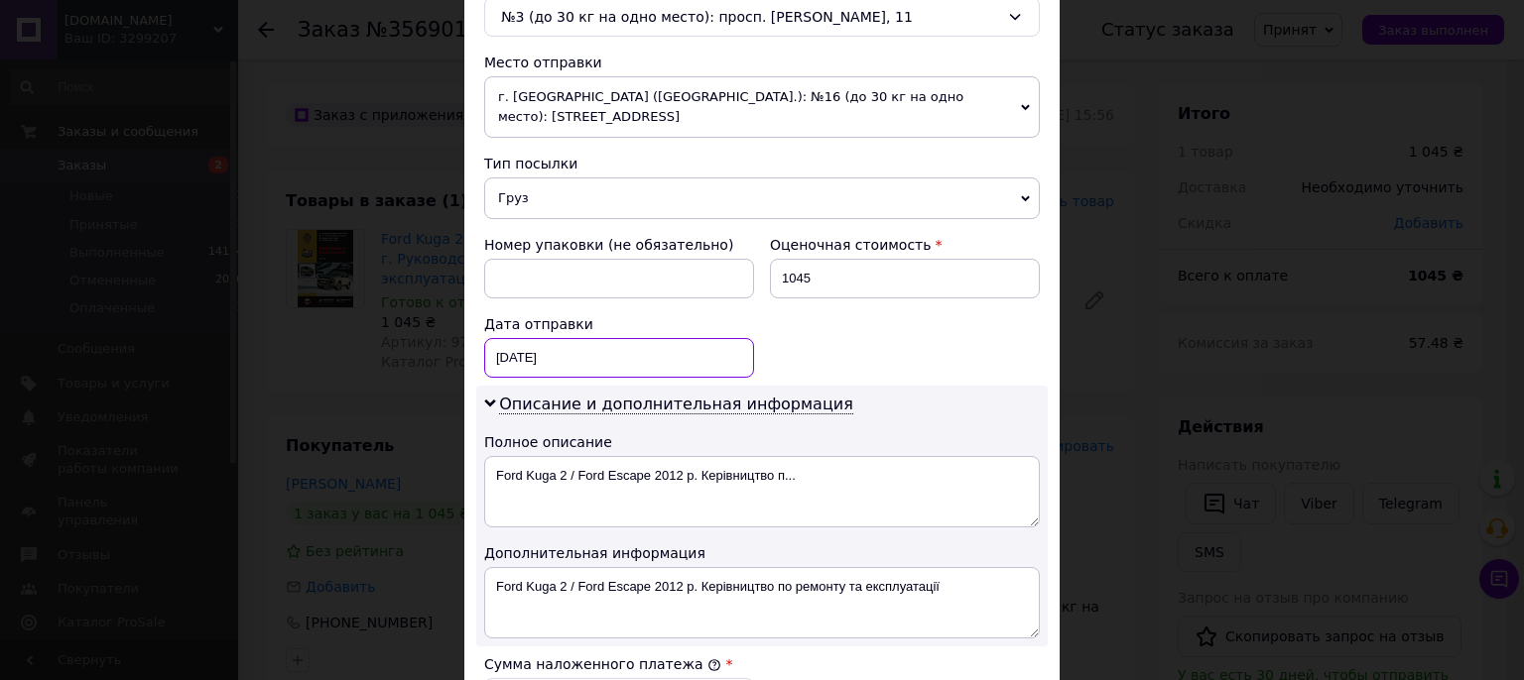
click at [569, 338] on input "[DATE]" at bounding box center [619, 358] width 270 height 40
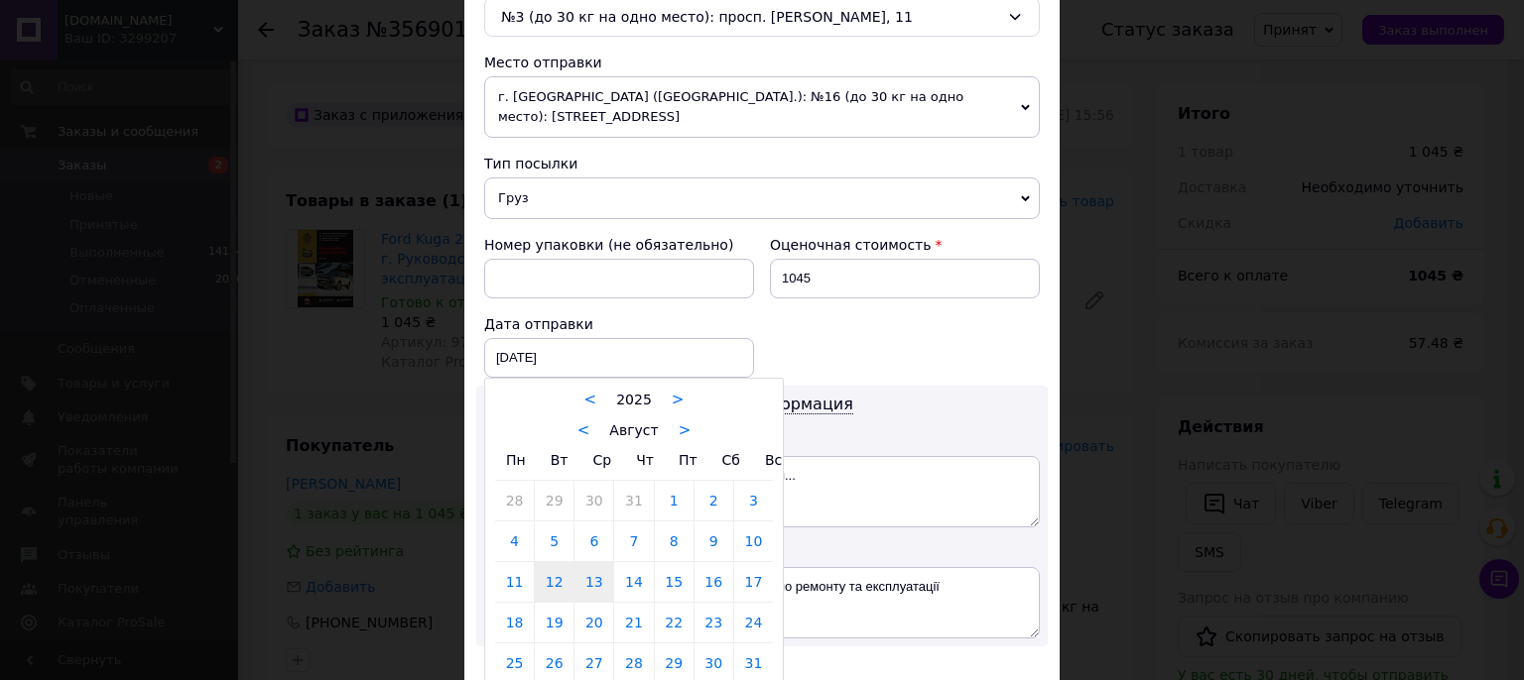
click at [579, 562] on link "13" at bounding box center [593, 582] width 39 height 40
type input "13.08.2025"
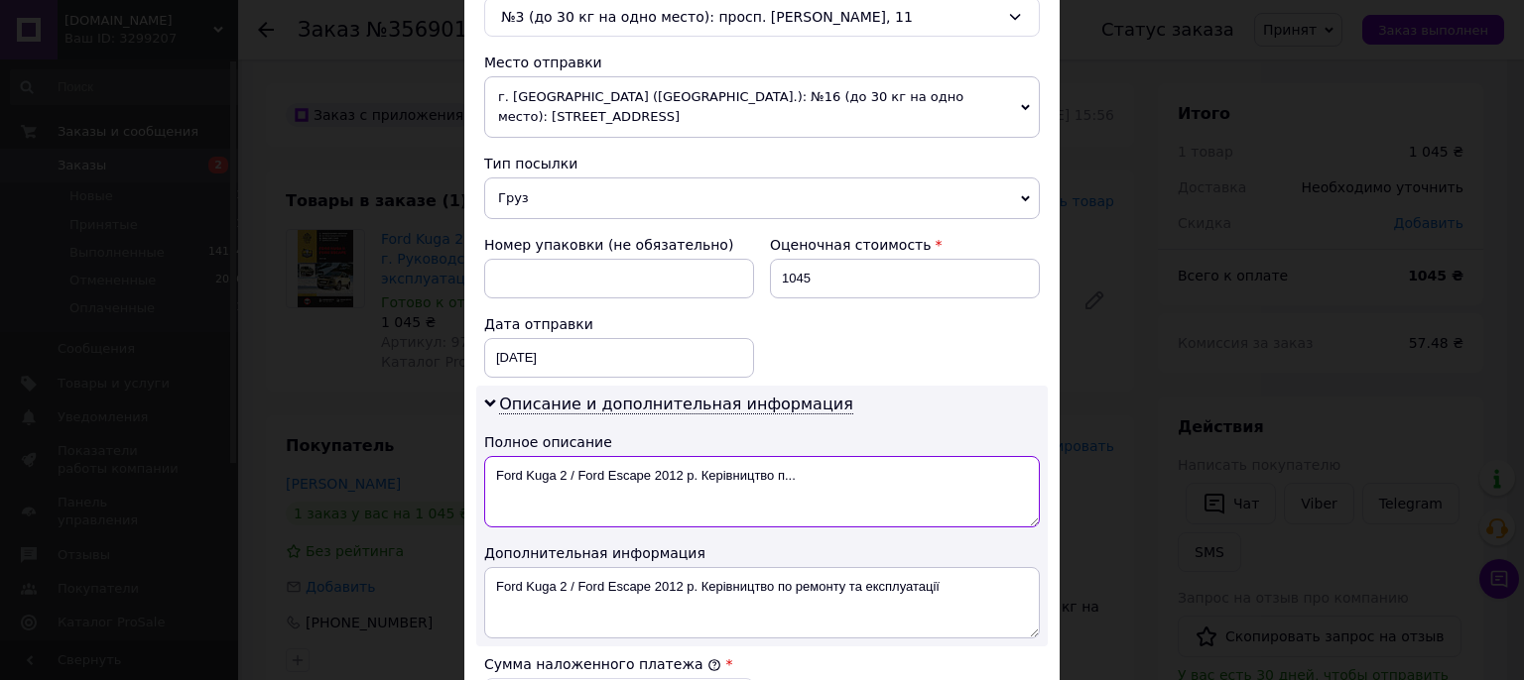
click at [564, 456] on textarea "Ford Kuga 2 / Ford Escape 2012 р. Керівництво п..." at bounding box center [761, 491] width 555 height 71
paste textarea
type textarea "Ford Kuga 2 / Ford Escape"
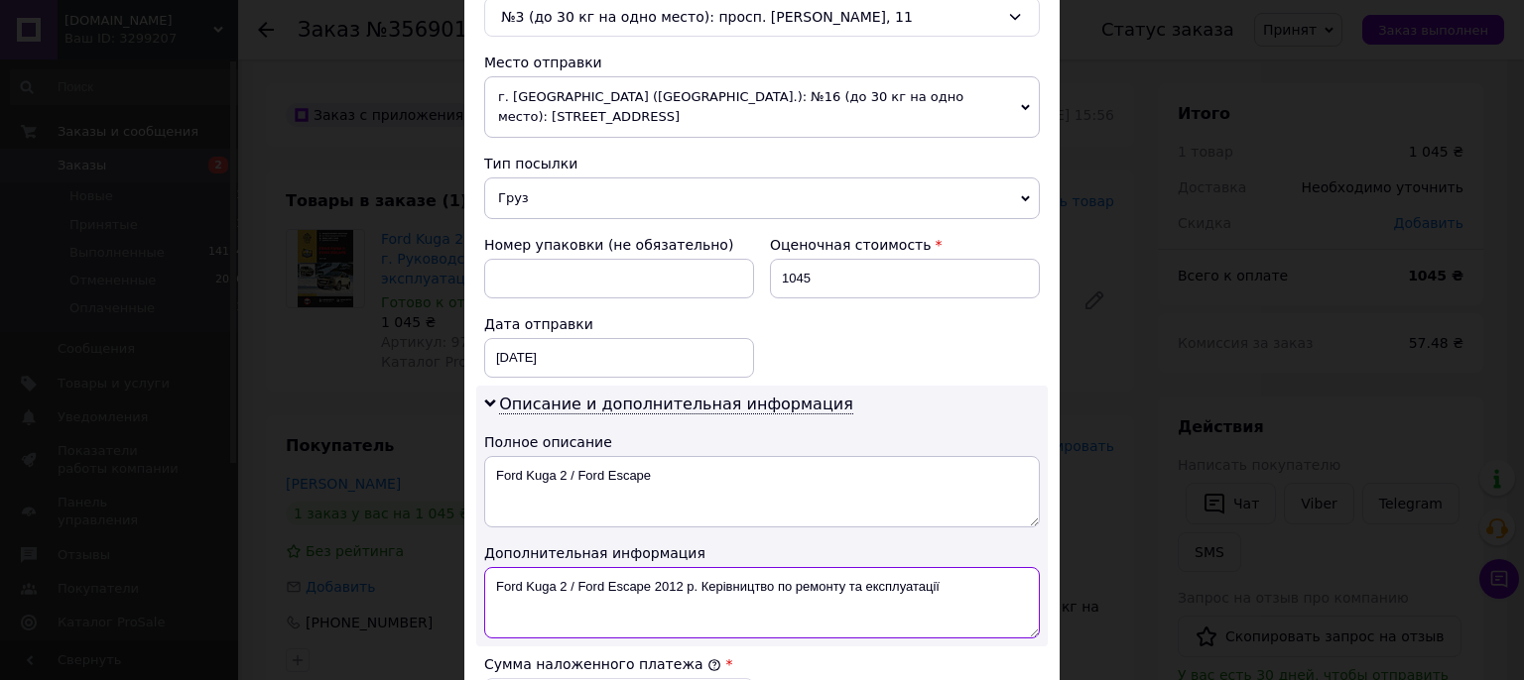
click at [591, 567] on textarea "Ford Kuga 2 / Ford Escape 2012 р. Керівництво по ремонту та експлуатації" at bounding box center [761, 602] width 555 height 71
paste textarea
click at [591, 567] on textarea "Ford Kuga 2 / Ford Escape 2012 р. Керівництво по ремонту та експлуатації" at bounding box center [761, 602] width 555 height 71
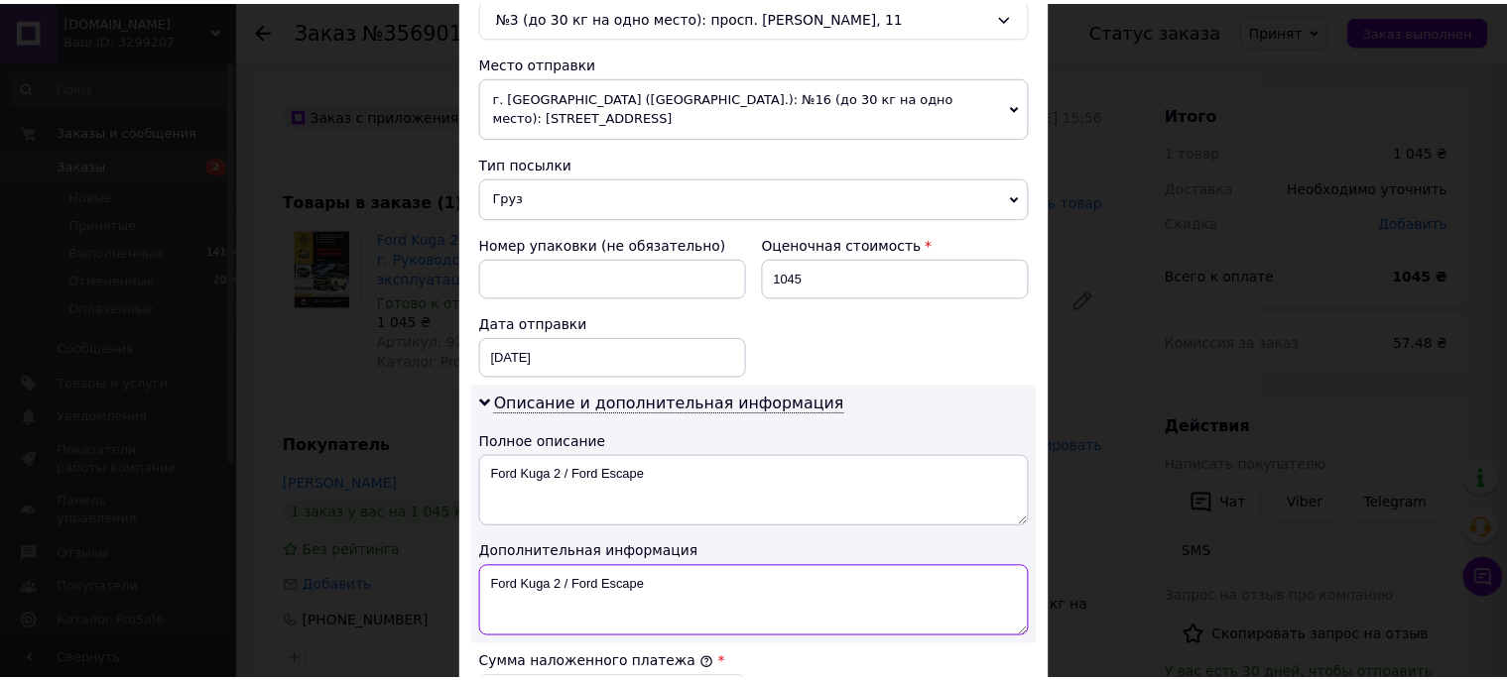
scroll to position [1048, 0]
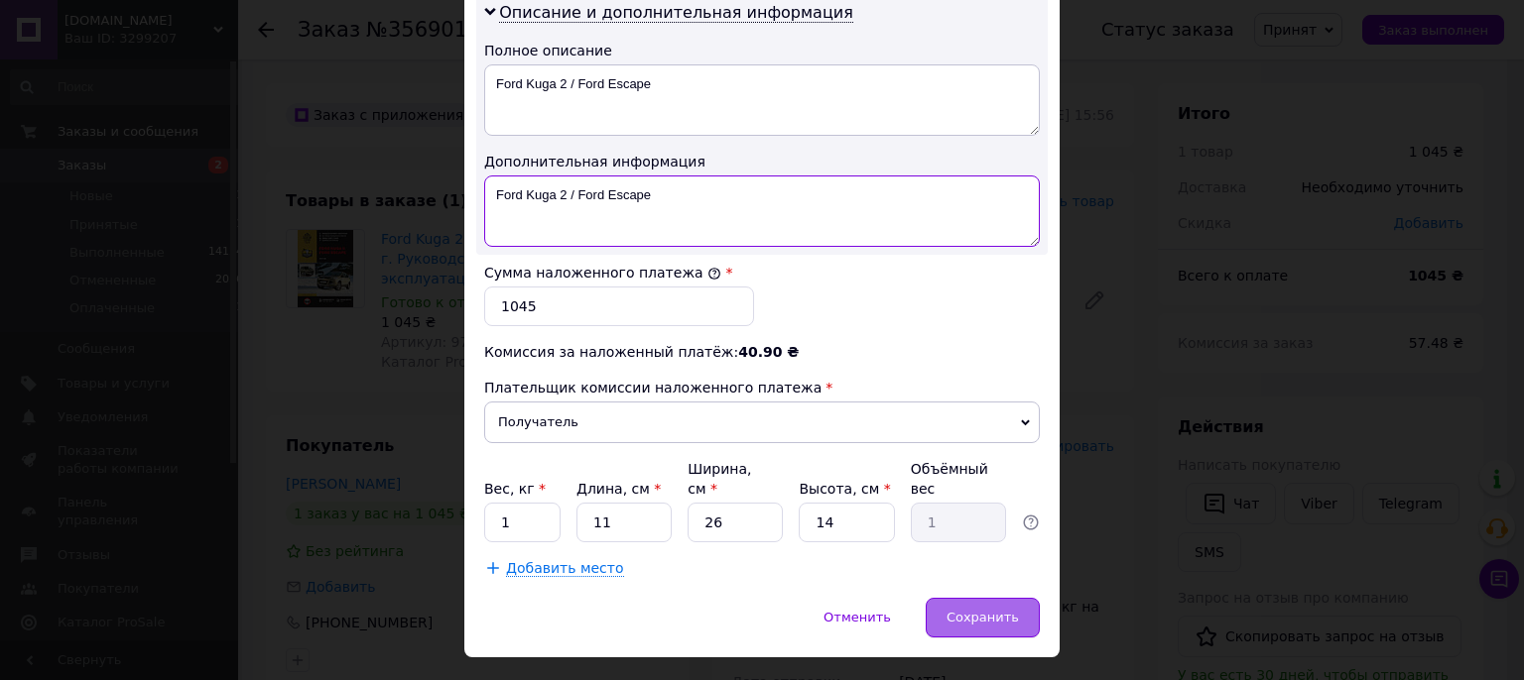
type textarea "Ford Kuga 2 / Ford Escape"
click at [995, 610] on span "Сохранить" at bounding box center [982, 617] width 72 height 15
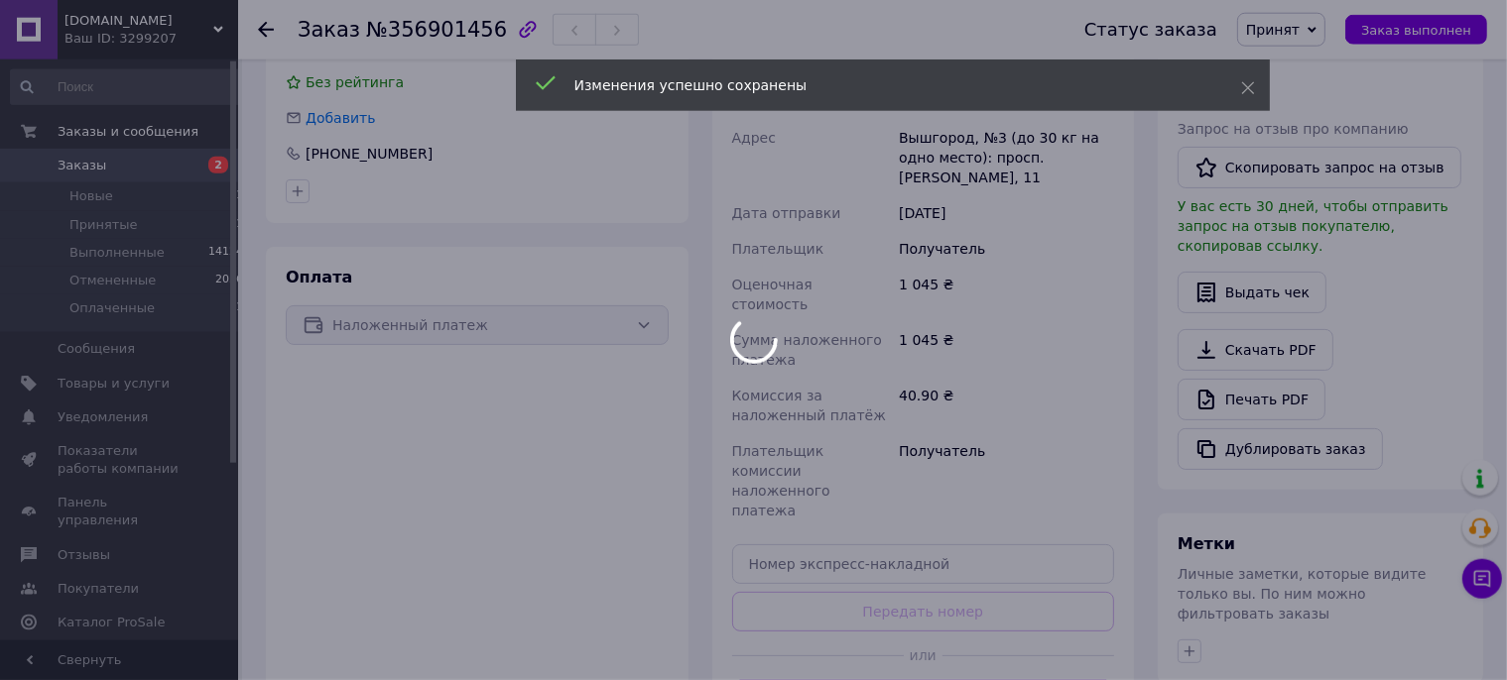
scroll to position [524, 0]
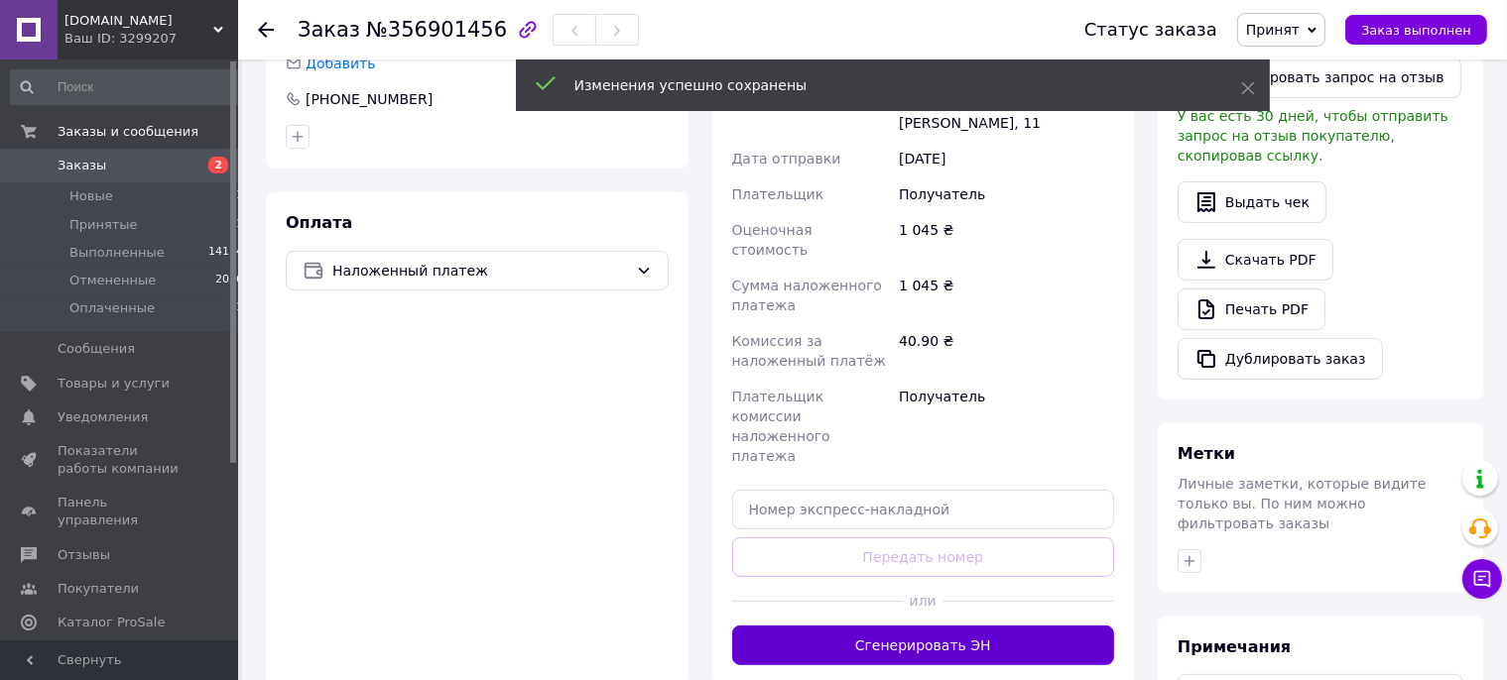
click at [903, 626] on button "Сгенерировать ЭН" at bounding box center [923, 646] width 383 height 40
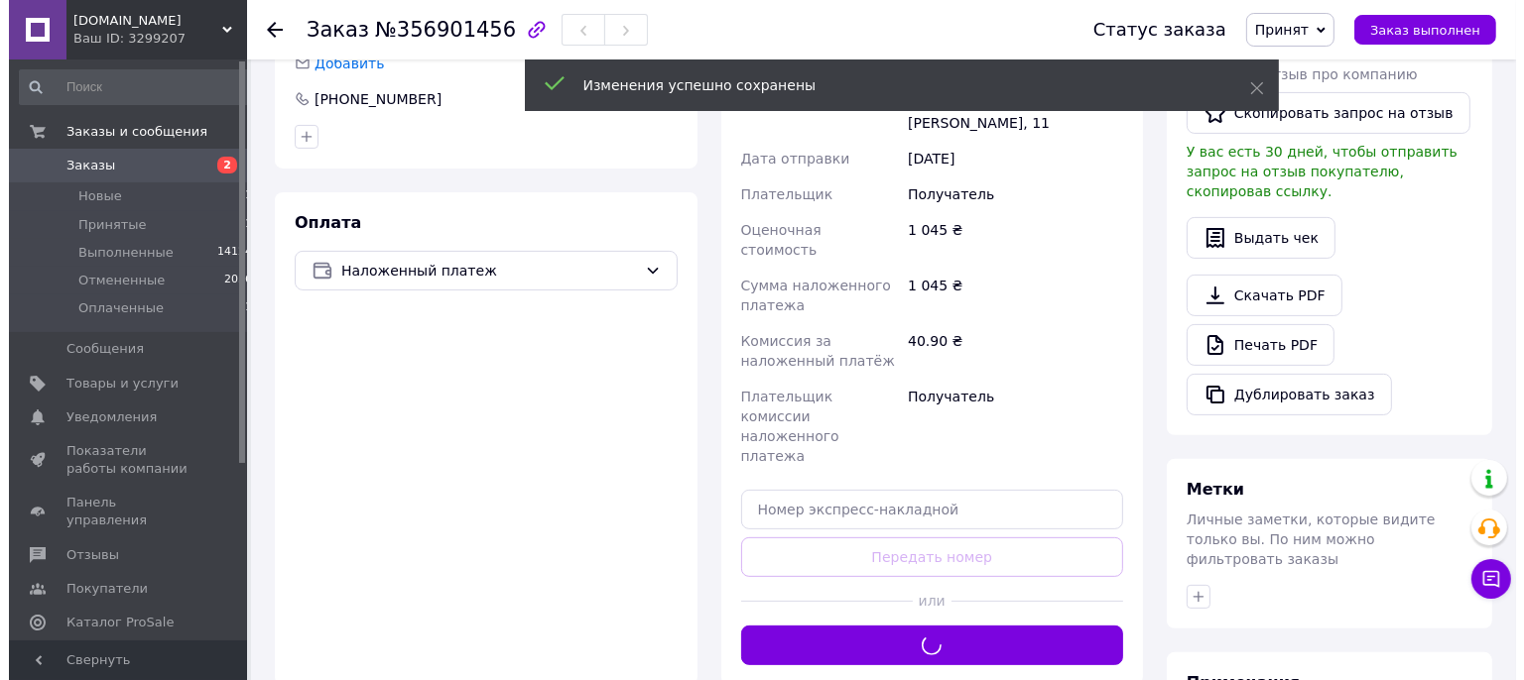
scroll to position [0, 0]
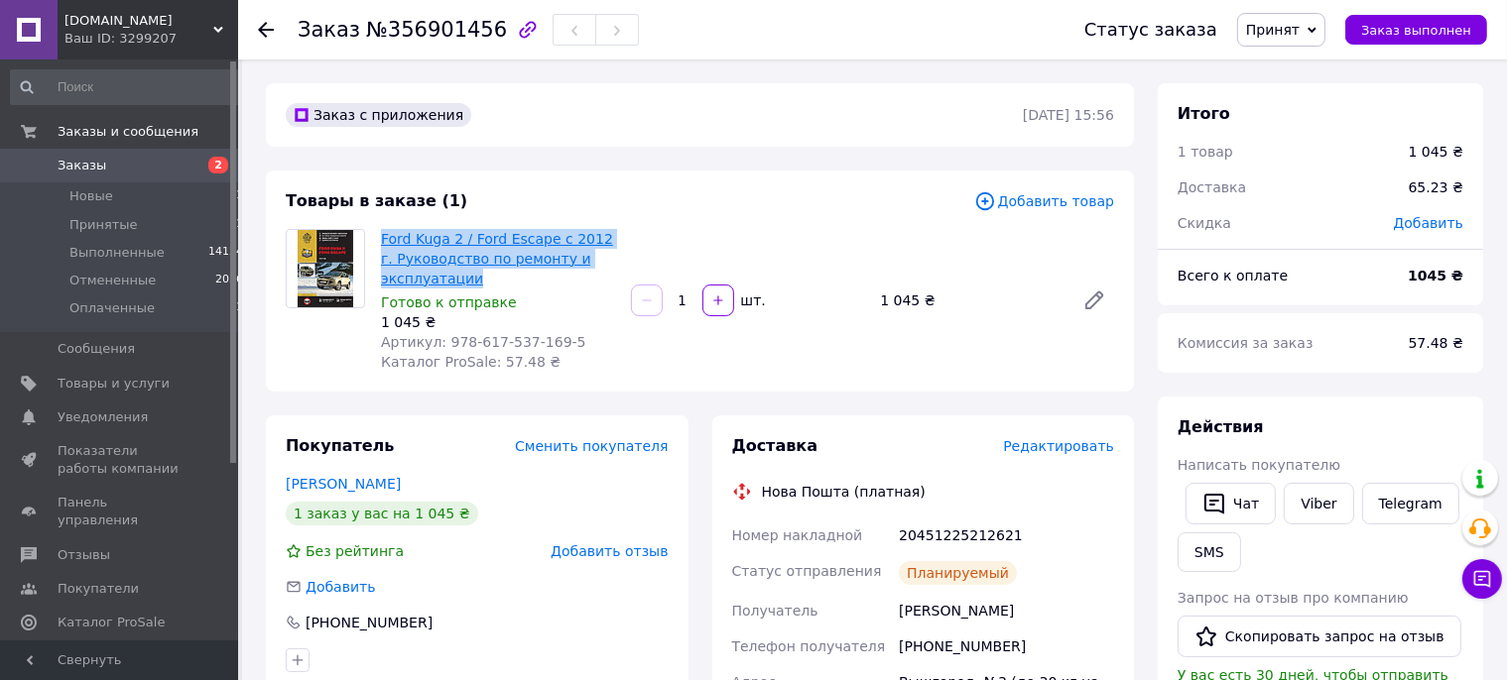
drag, startPoint x: 470, startPoint y: 276, endPoint x: 383, endPoint y: 243, distance: 93.2
click at [383, 243] on span "Ford Kuga 2 / Ford Escape с 2012 г. Руководство по ремонту и эксплуатации" at bounding box center [498, 259] width 234 height 60
copy link "Ford Kuga 2 / Ford Escape с 2012 г. Руководство по ремонту и эксплуатации"
click at [1307, 490] on link "Viber" at bounding box center [1318, 504] width 69 height 42
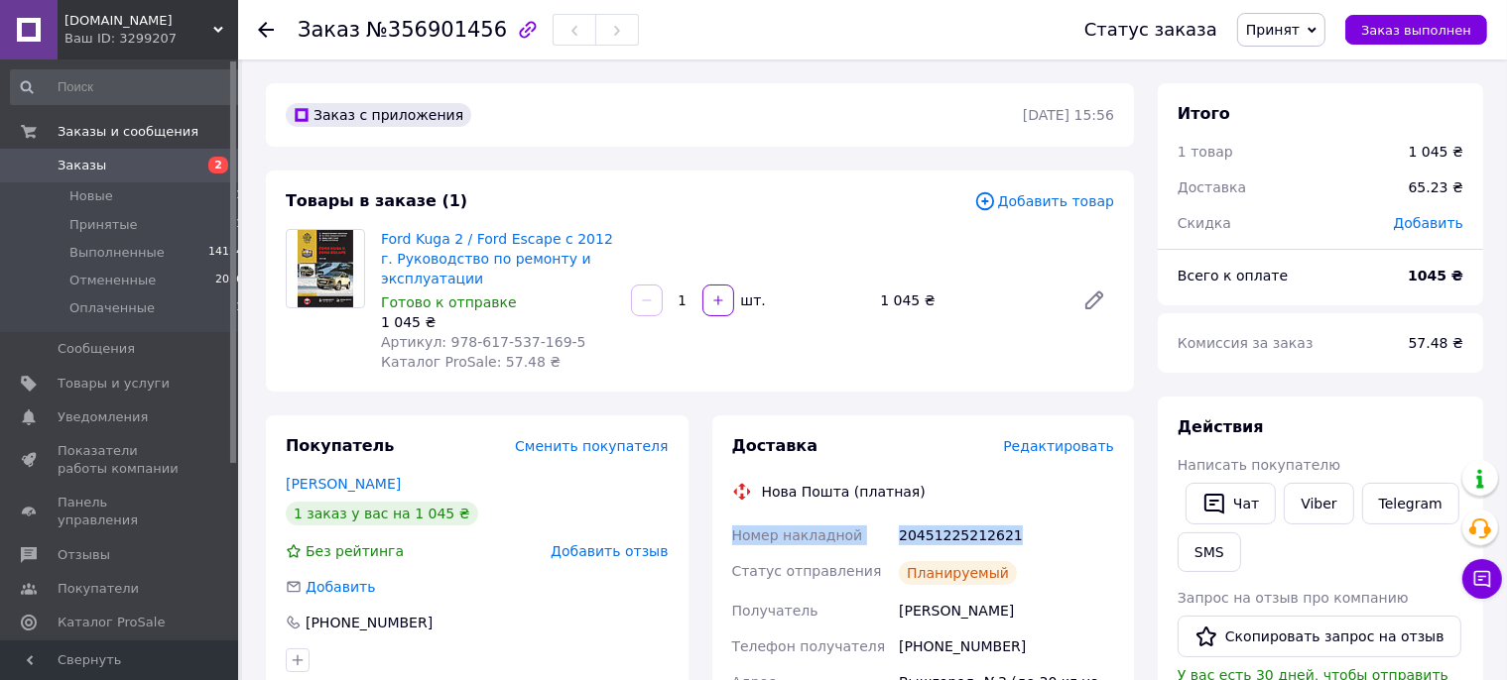
drag, startPoint x: 729, startPoint y: 538, endPoint x: 1034, endPoint y: 549, distance: 304.7
copy div "Номер накладной 20451225212621"
click at [264, 29] on icon at bounding box center [266, 30] width 16 height 16
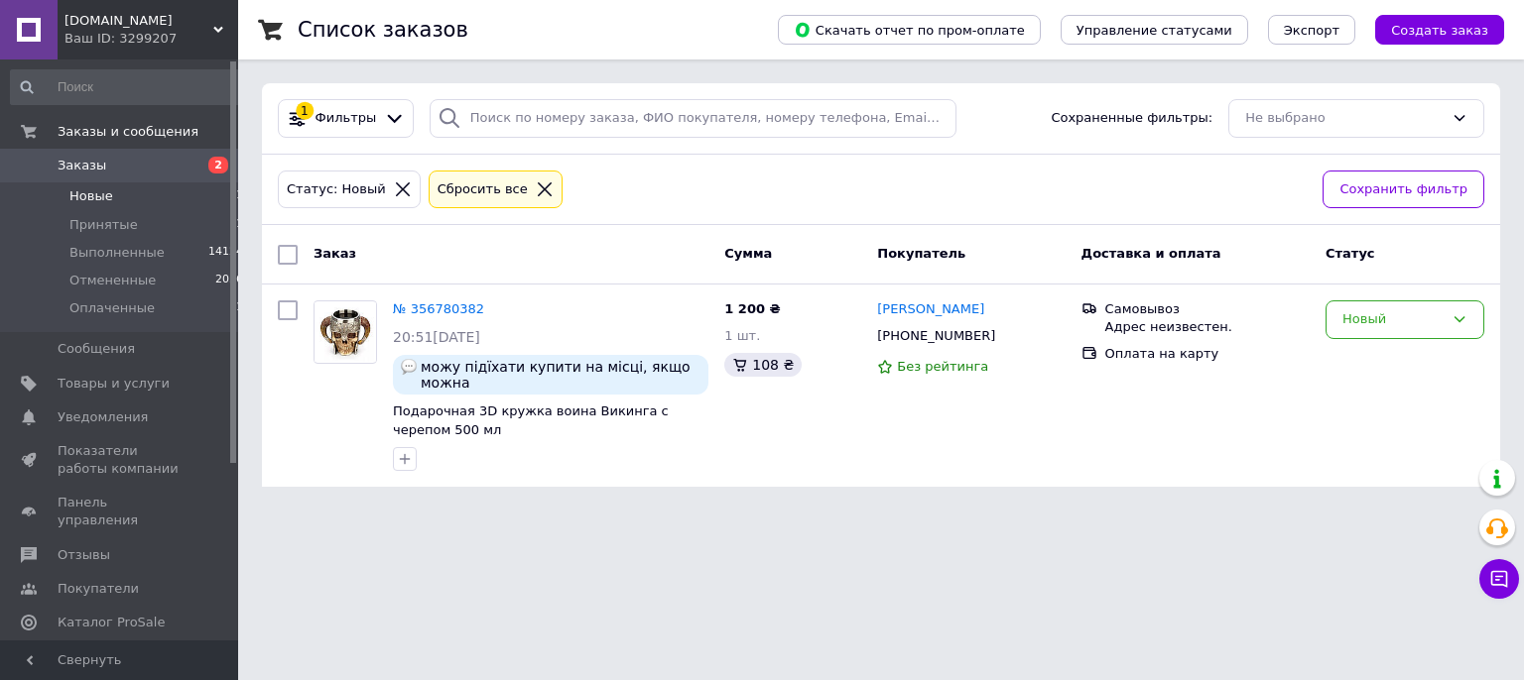
click at [111, 196] on li "Новые 1" at bounding box center [127, 197] width 255 height 28
click at [98, 227] on span "Принятые" at bounding box center [103, 225] width 68 height 18
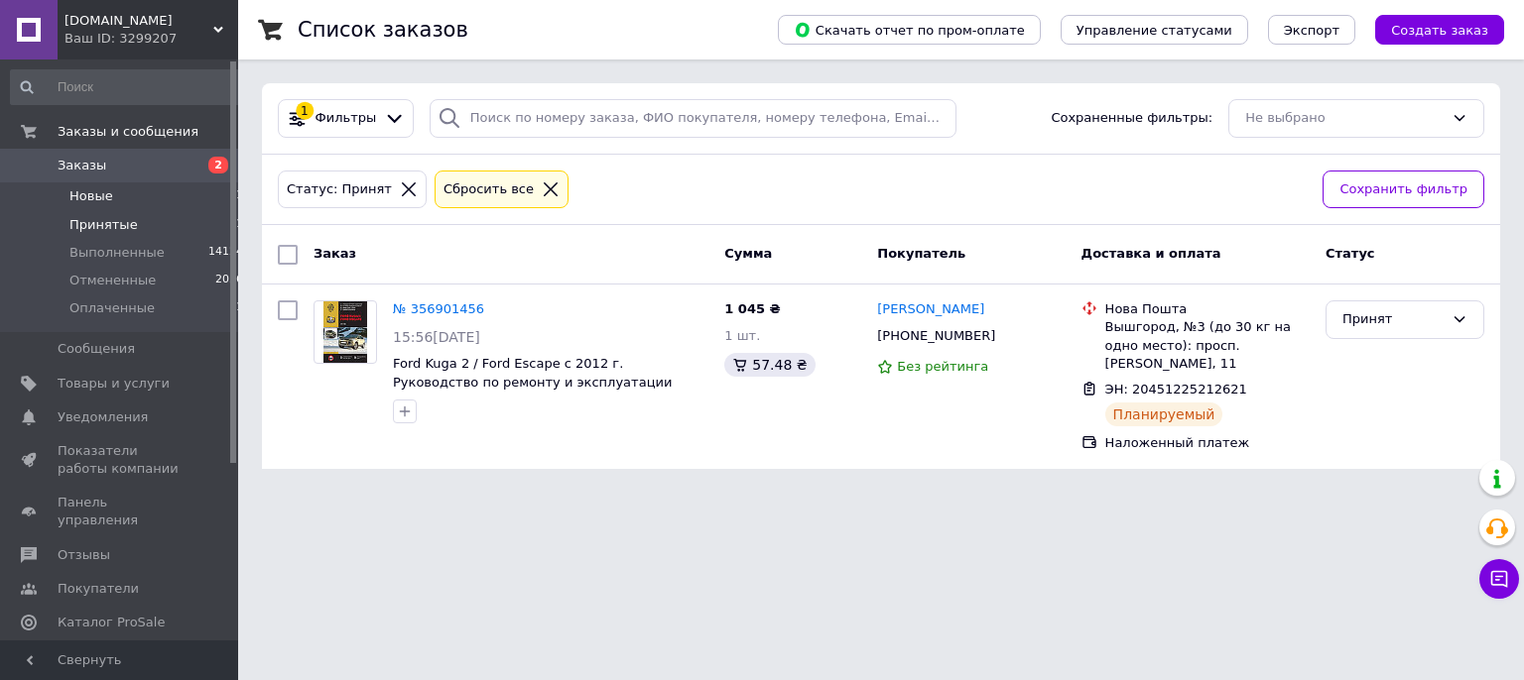
click at [87, 208] on li "Новые 1" at bounding box center [127, 197] width 255 height 28
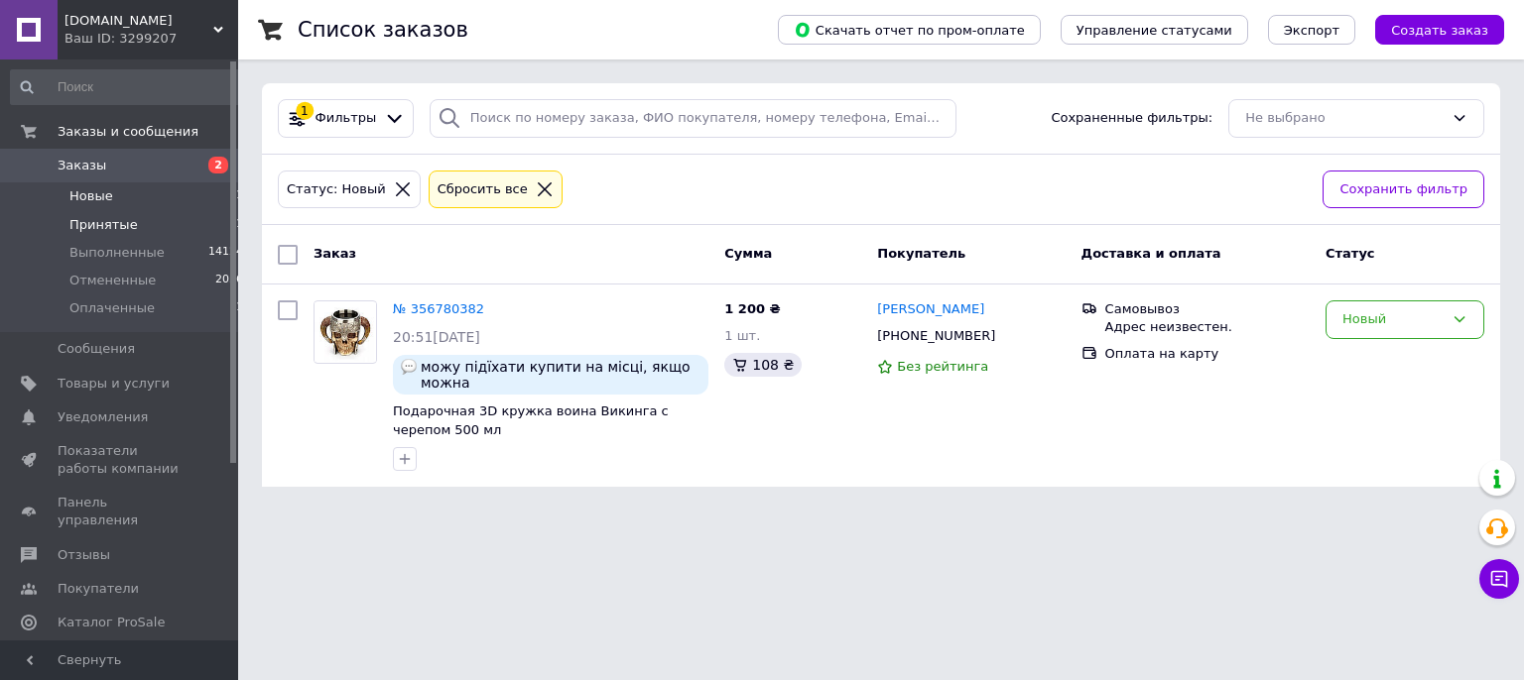
click at [80, 225] on span "Принятые" at bounding box center [103, 225] width 68 height 18
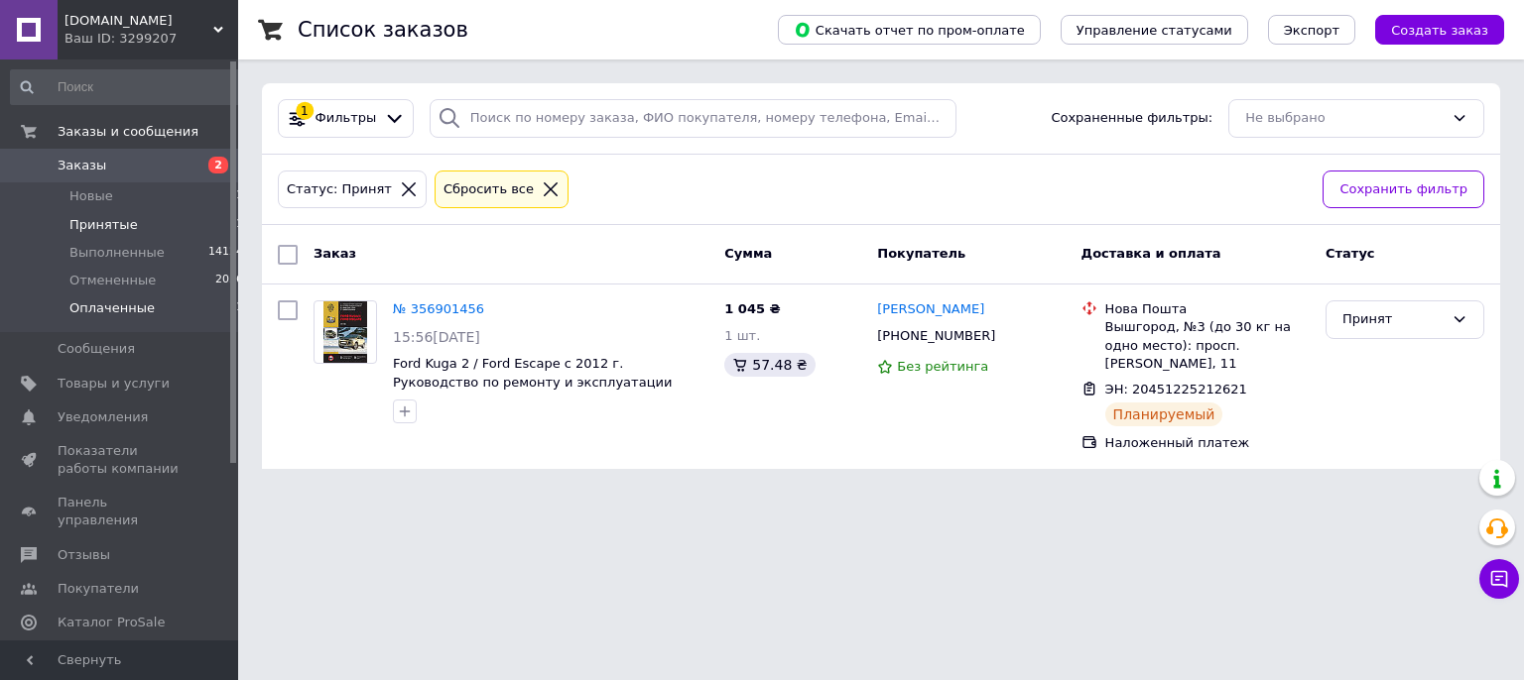
click at [133, 303] on span "Оплаченные" at bounding box center [111, 309] width 85 height 18
